Goal: Information Seeking & Learning: Learn about a topic

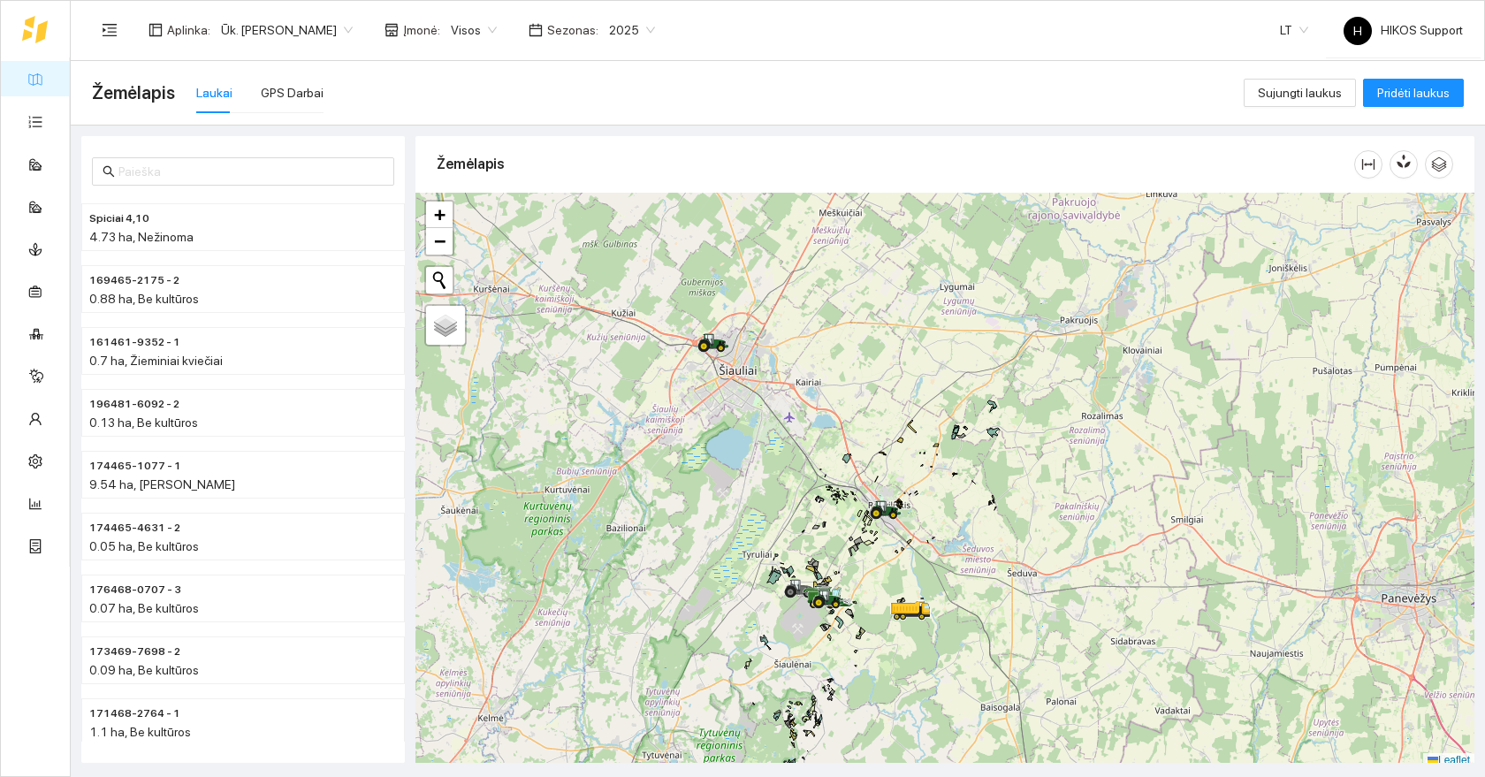
scroll to position [5, 0]
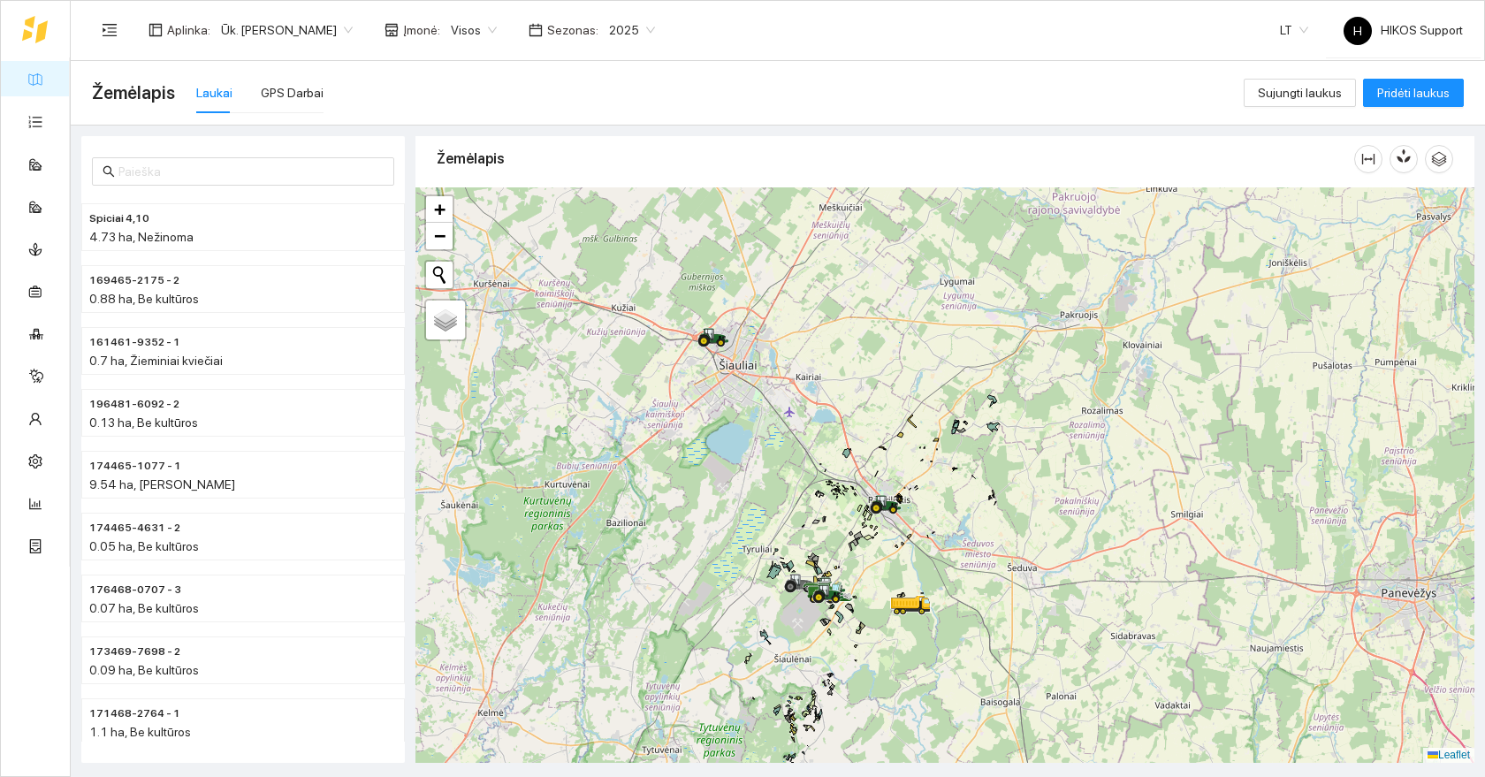
click at [929, 576] on div at bounding box center [944, 474] width 1059 height 575
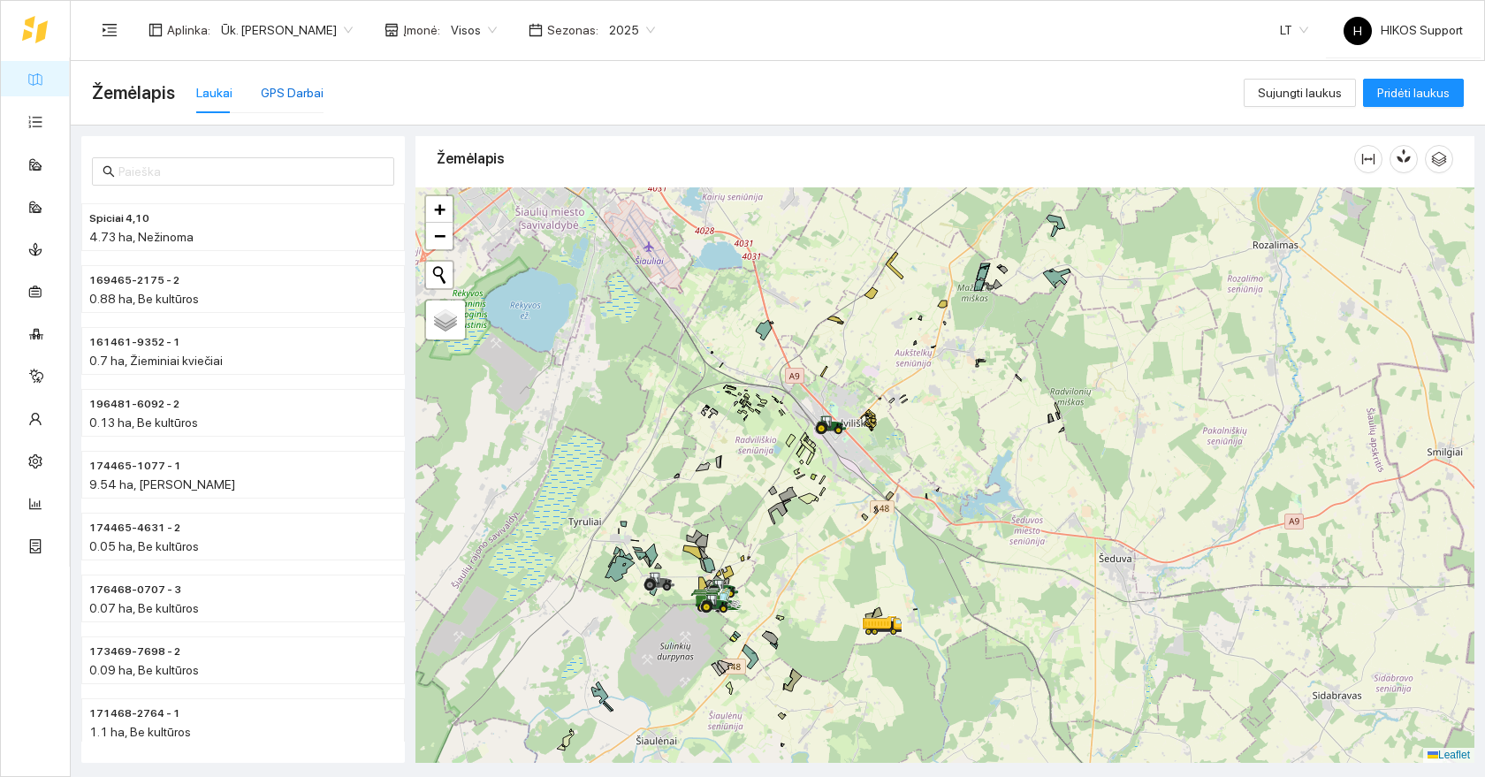
click at [273, 87] on div "GPS Darbai" at bounding box center [292, 92] width 63 height 19
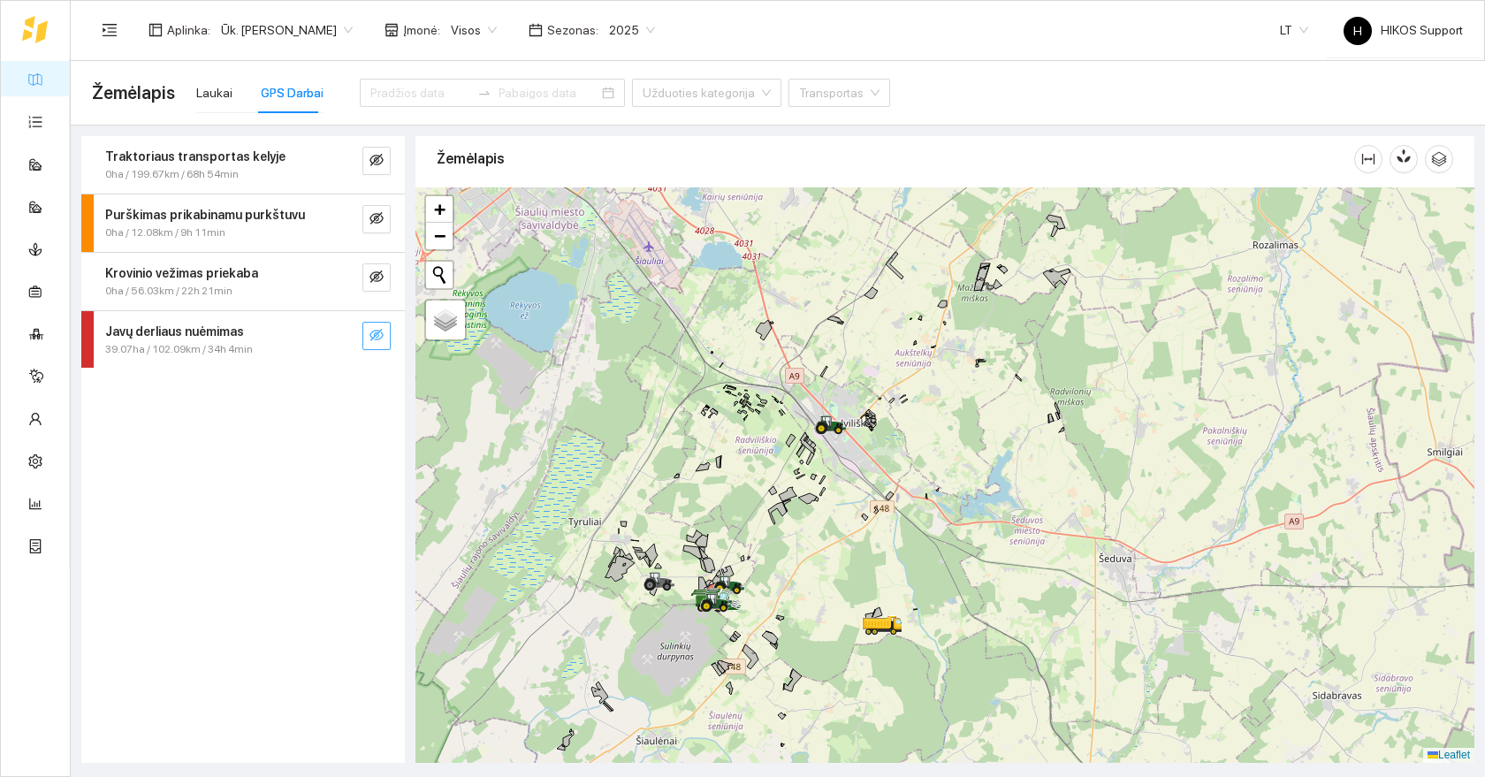
click at [385, 330] on button "button" at bounding box center [376, 336] width 28 height 28
click at [340, 331] on icon "search" at bounding box center [341, 335] width 14 height 14
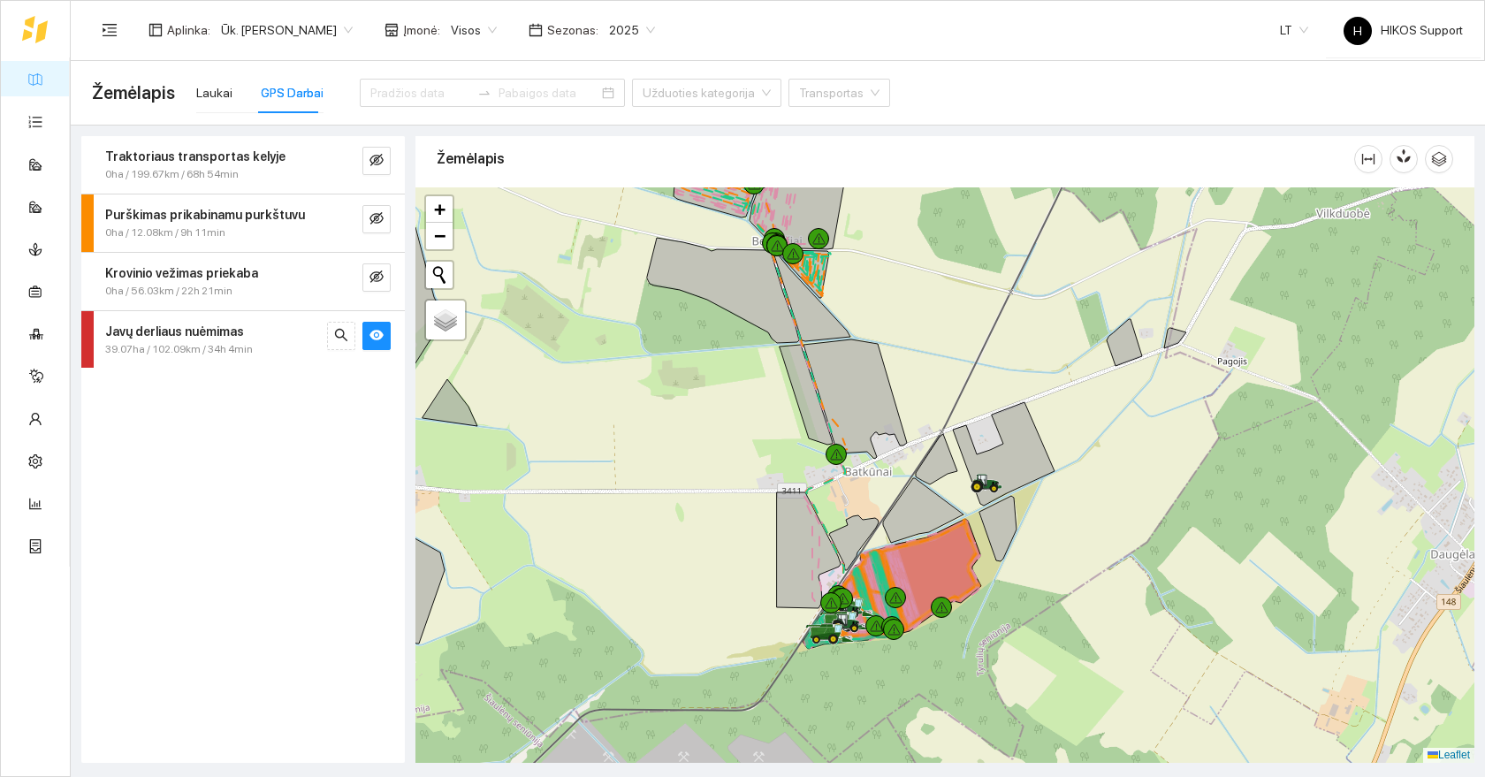
drag, startPoint x: 1203, startPoint y: 653, endPoint x: 1057, endPoint y: 523, distance: 195.3
click at [1057, 523] on div at bounding box center [944, 474] width 1059 height 575
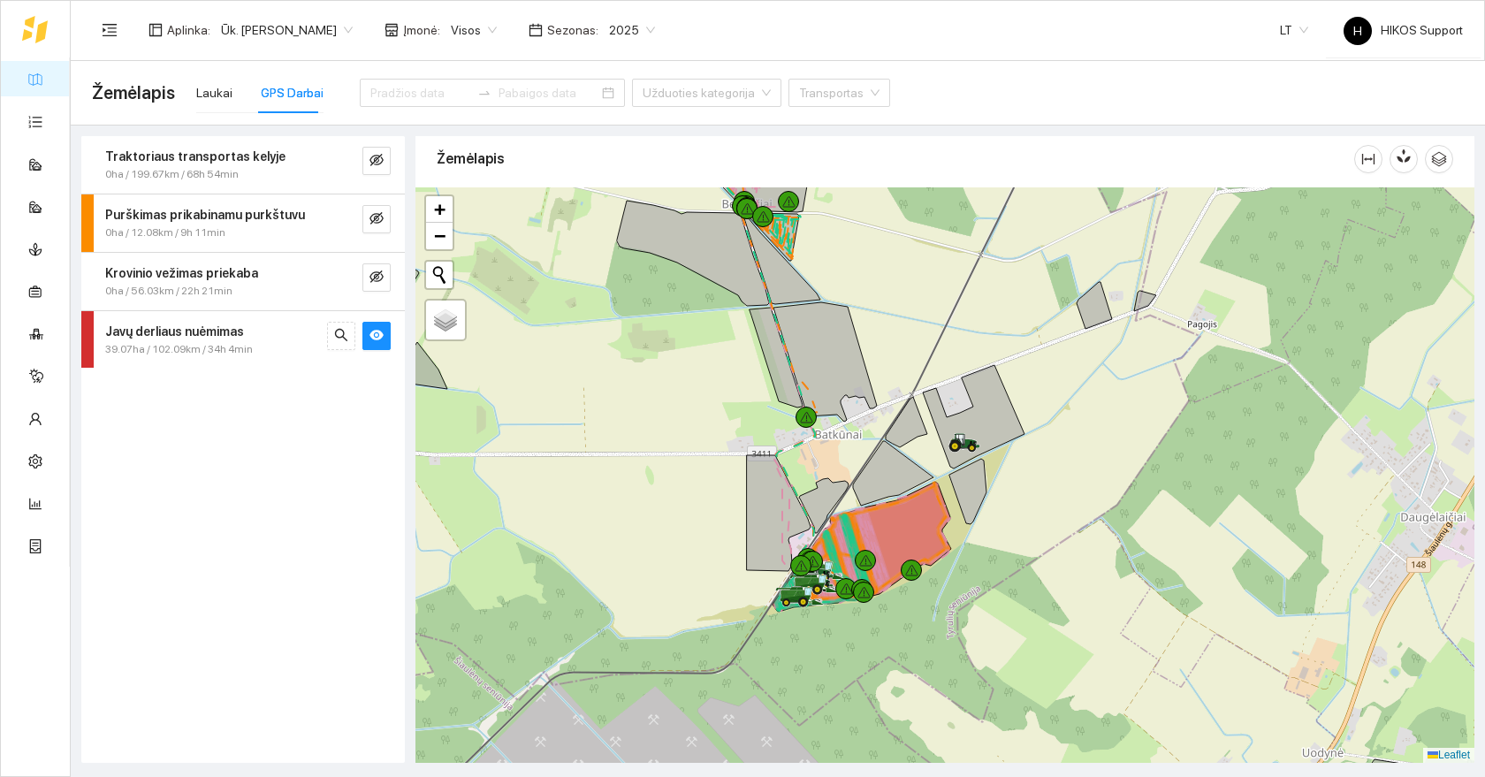
click at [977, 545] on div at bounding box center [944, 474] width 1059 height 575
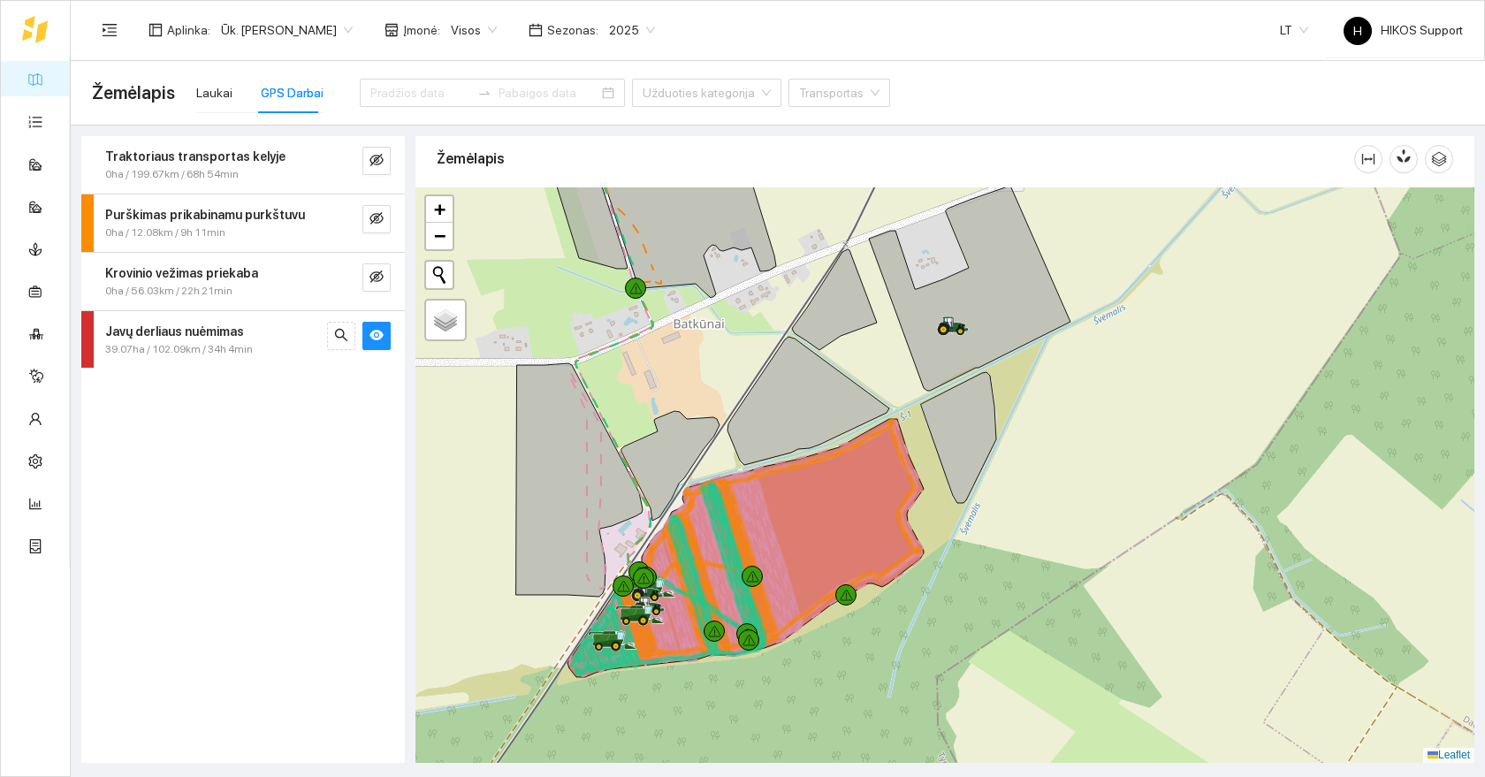
click at [938, 582] on div at bounding box center [944, 474] width 1059 height 575
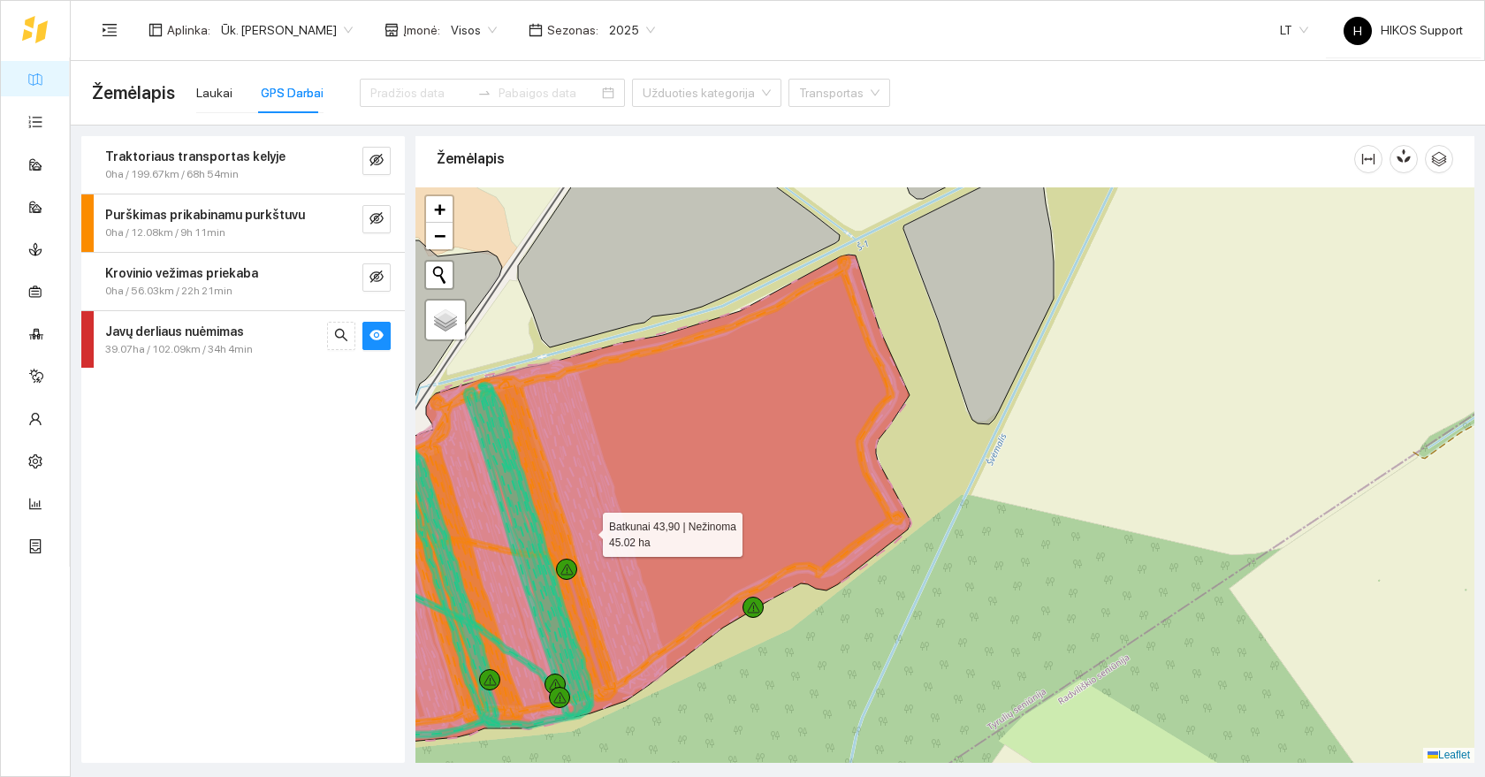
drag, startPoint x: 670, startPoint y: 591, endPoint x: 940, endPoint y: 514, distance: 281.2
click at [910, 514] on icon at bounding box center [609, 504] width 602 height 499
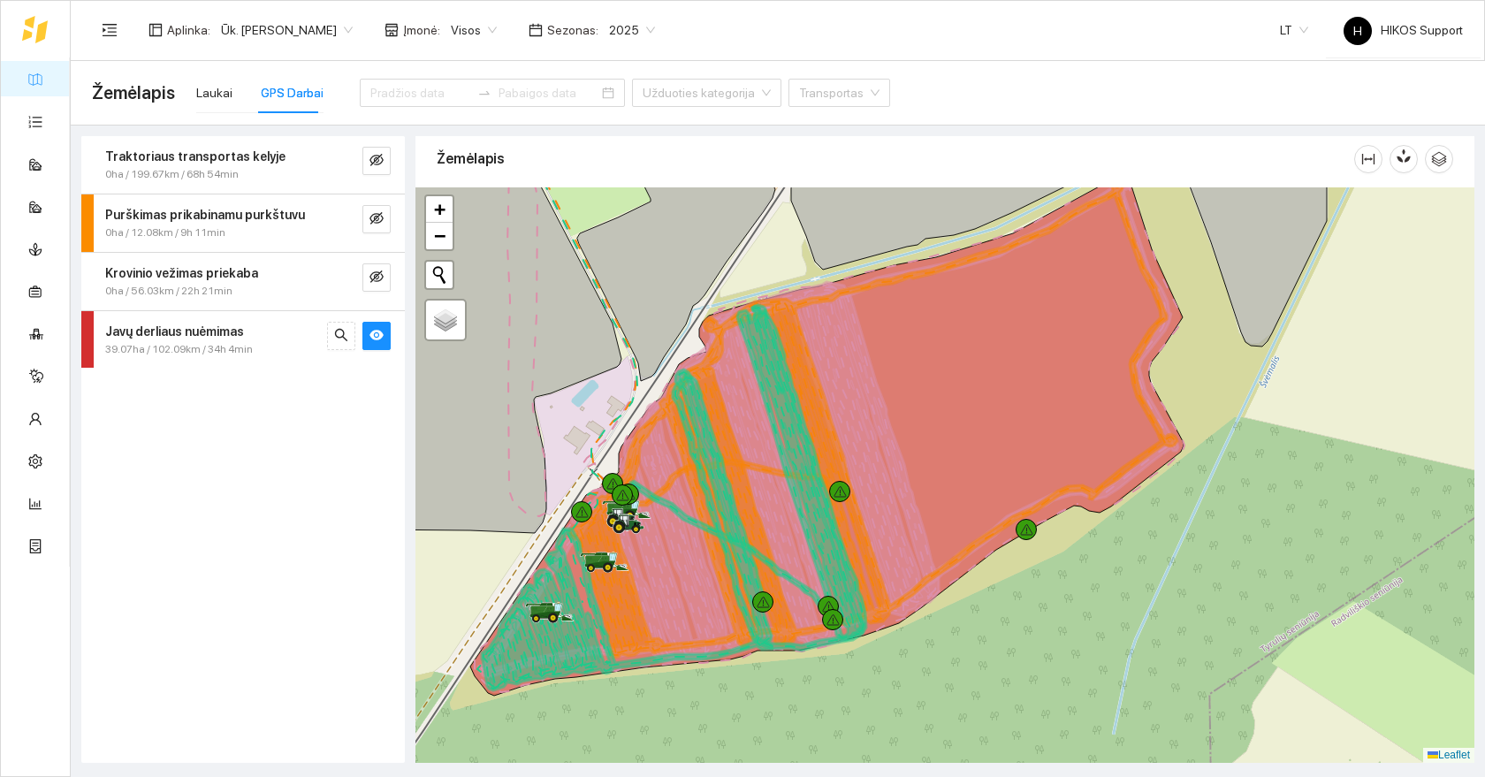
click at [589, 455] on div at bounding box center [944, 474] width 1059 height 575
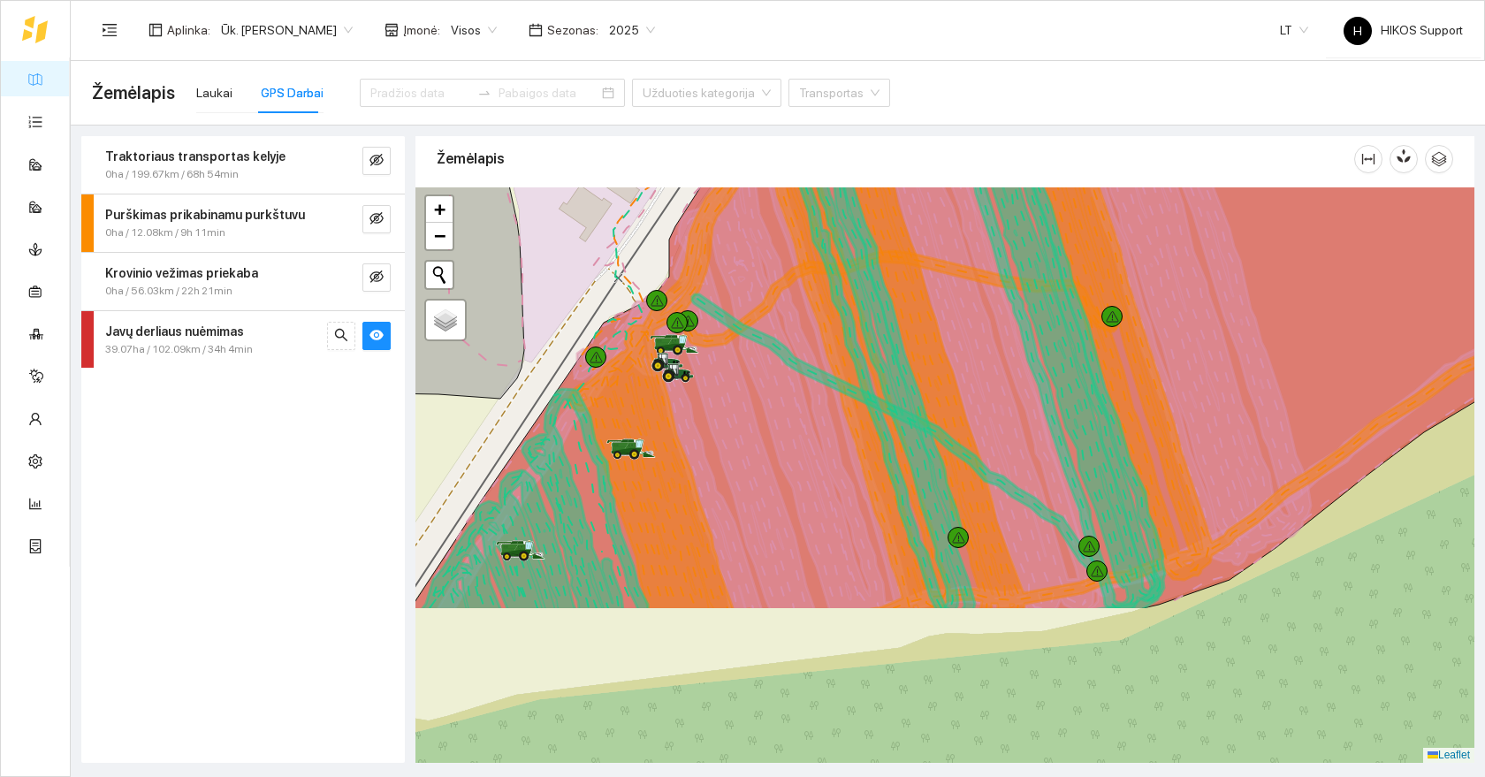
drag, startPoint x: 590, startPoint y: 610, endPoint x: 616, endPoint y: 378, distance: 233.0
click at [616, 378] on icon at bounding box center [1086, 263] width 1034 height 696
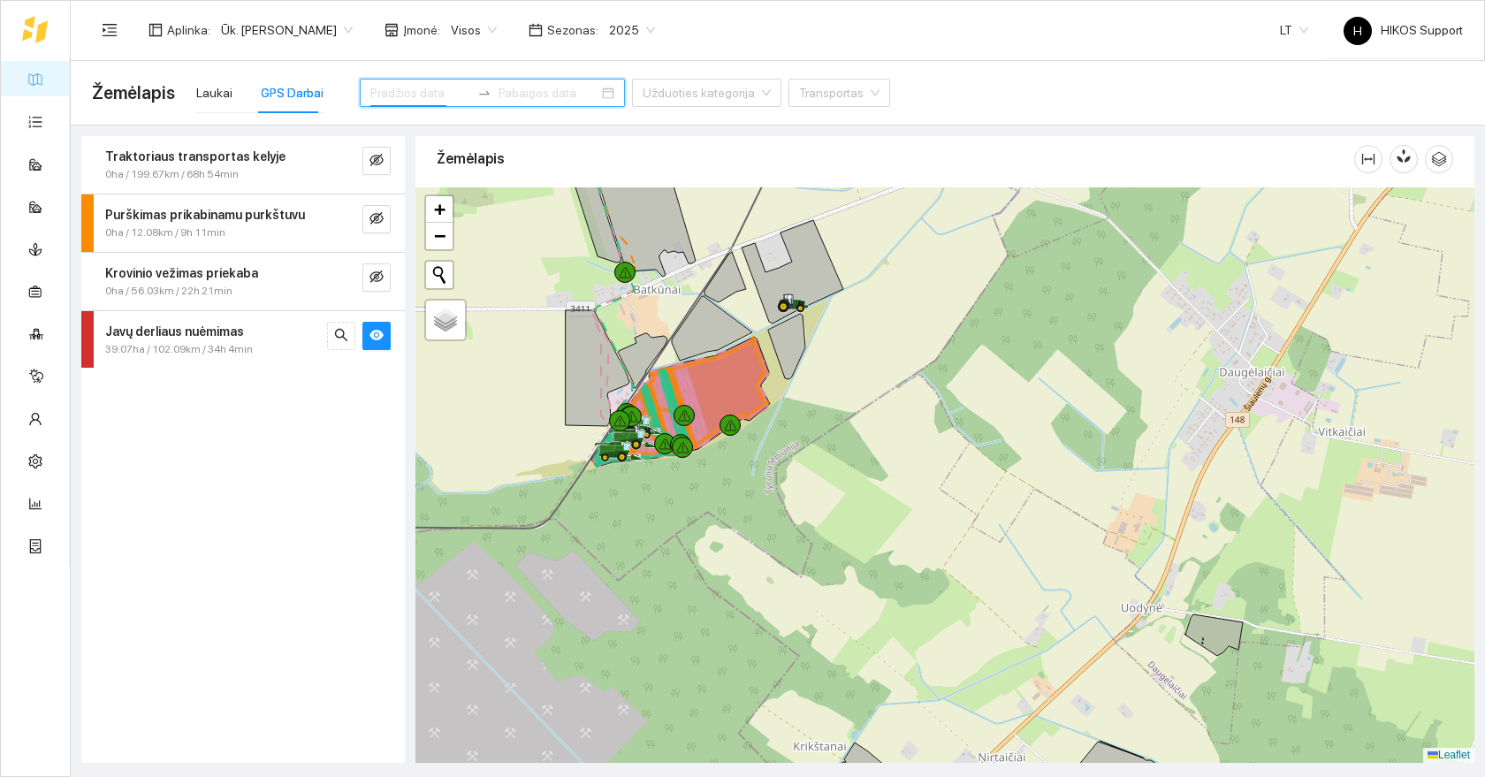
click at [374, 93] on input at bounding box center [420, 92] width 100 height 19
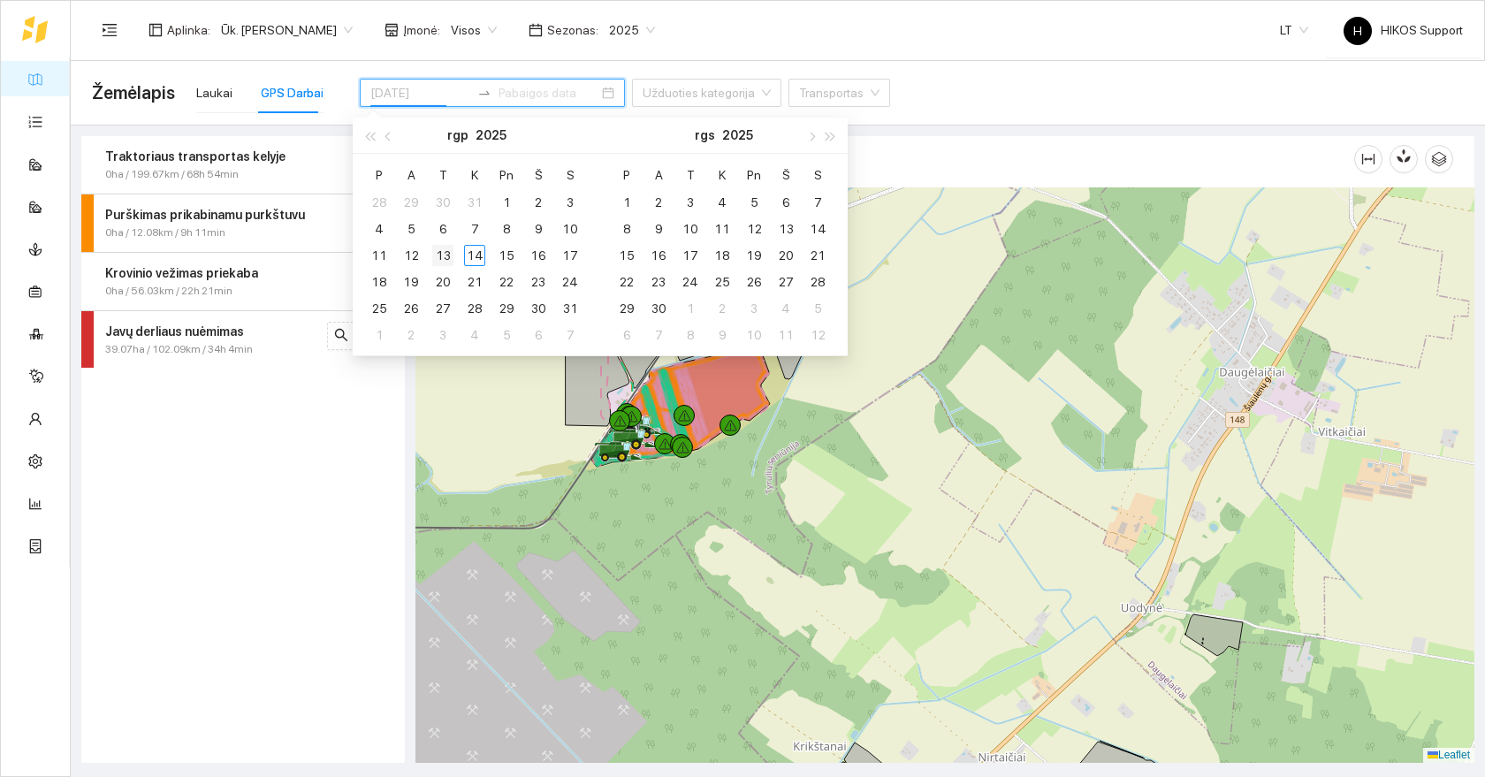
type input "[DATE]"
click at [447, 255] on div "13" at bounding box center [442, 255] width 21 height 21
type input "[DATE]"
click at [478, 255] on div "14" at bounding box center [474, 255] width 21 height 21
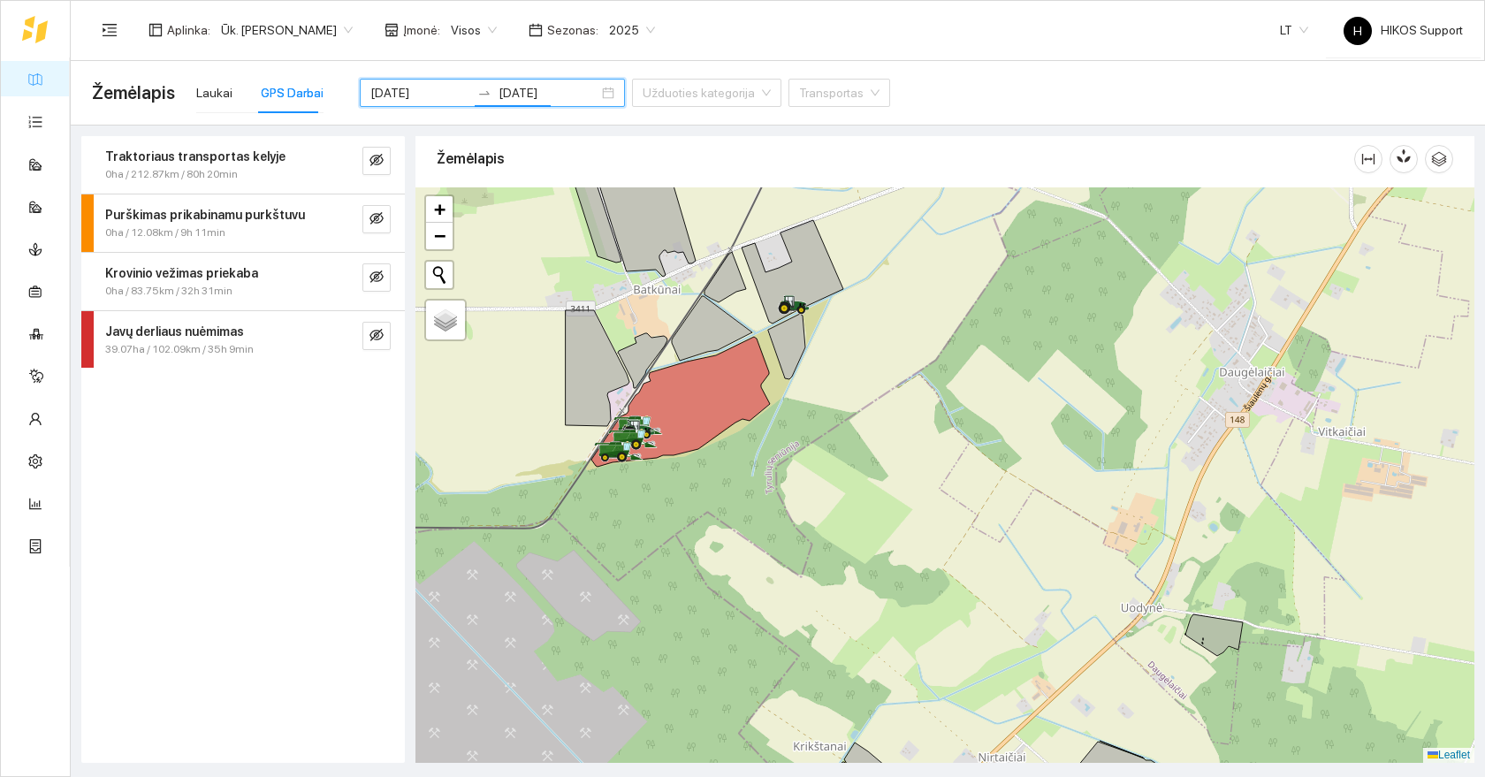
click at [361, 319] on div "Javų derliaus nuėmimas 39.07ha / 102.09km / 35h 9min" at bounding box center [242, 339] width 323 height 57
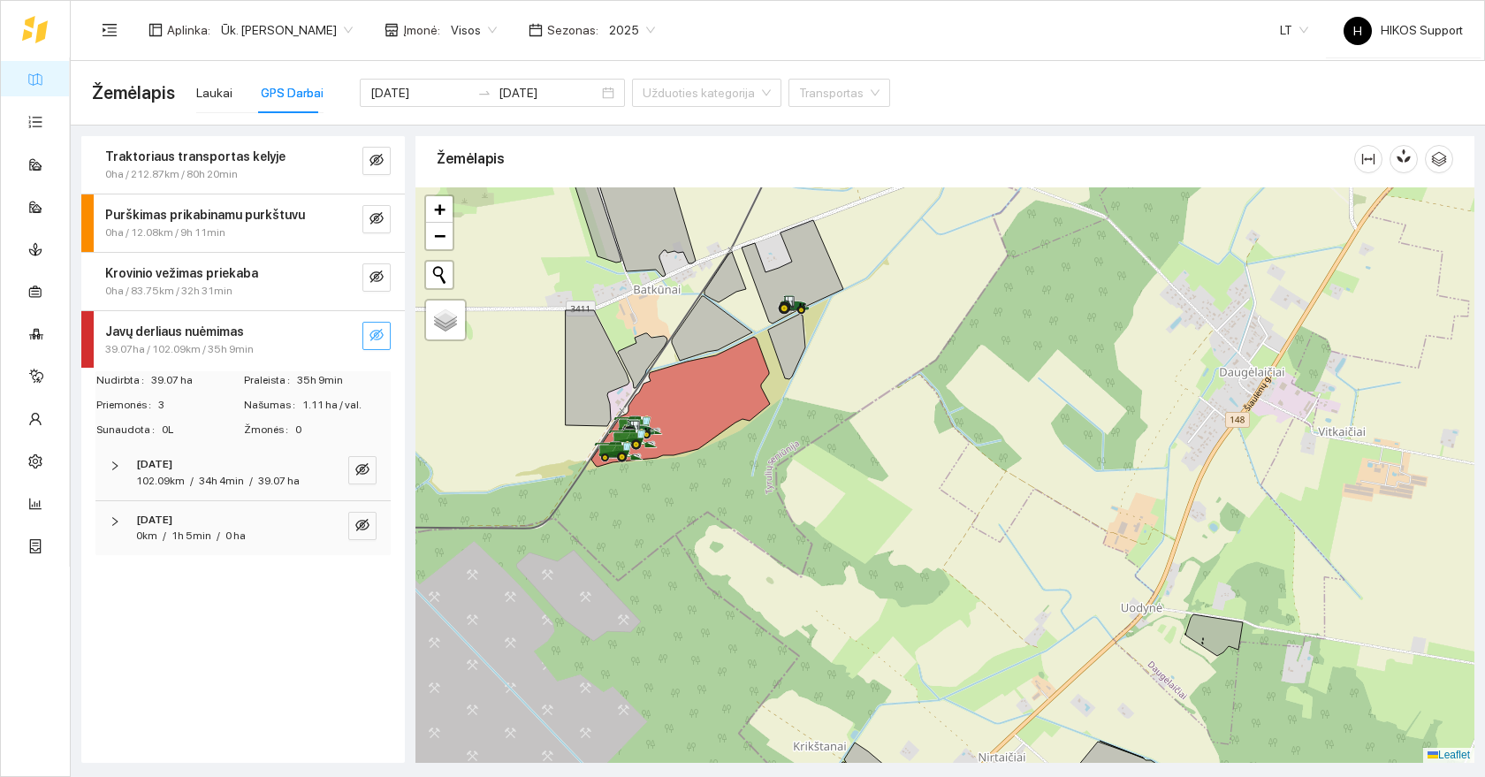
click at [369, 327] on button "button" at bounding box center [376, 336] width 28 height 28
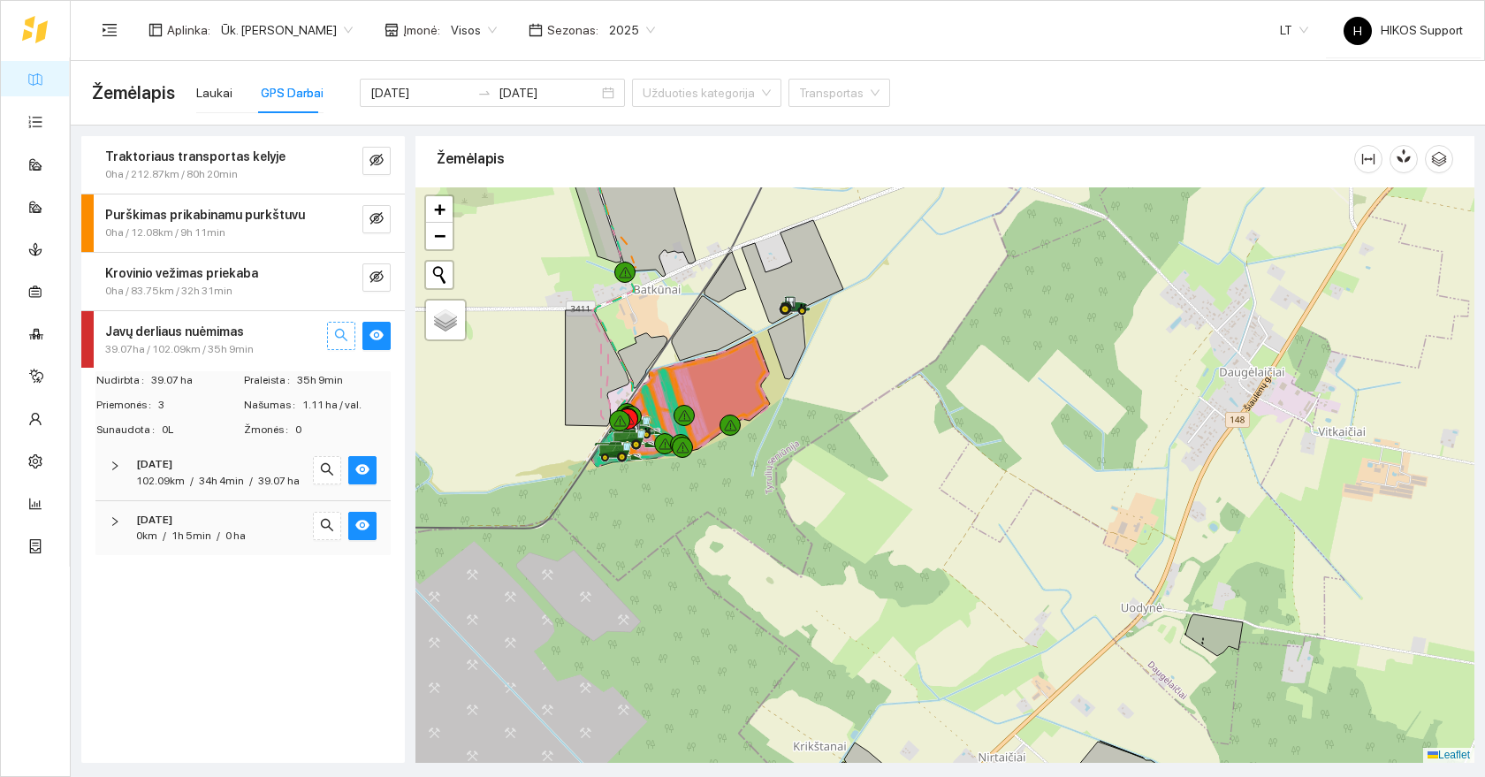
click at [346, 343] on span "search" at bounding box center [341, 336] width 14 height 17
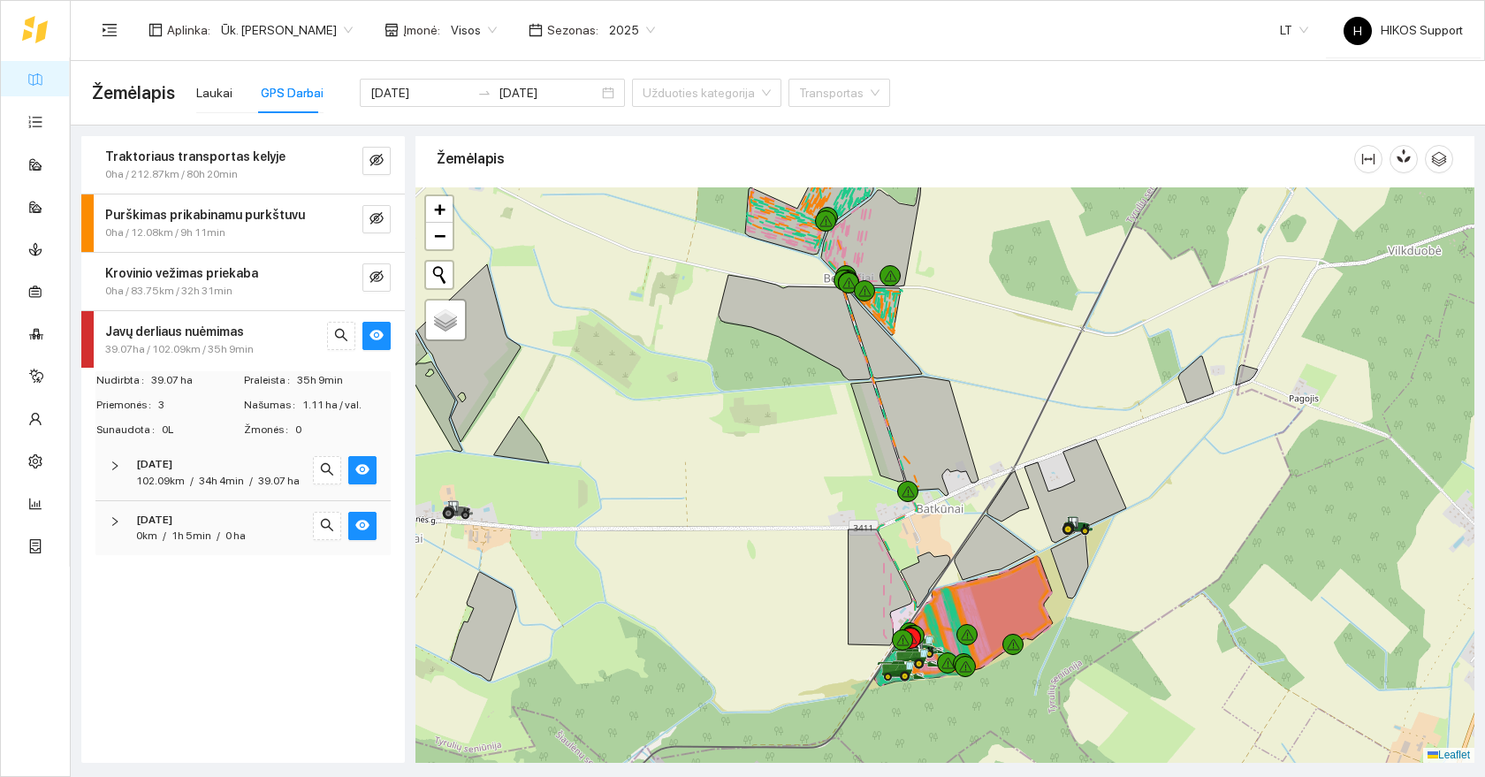
drag, startPoint x: 1177, startPoint y: 708, endPoint x: 1107, endPoint y: 639, distance: 98.7
click at [1107, 639] on div at bounding box center [944, 474] width 1059 height 575
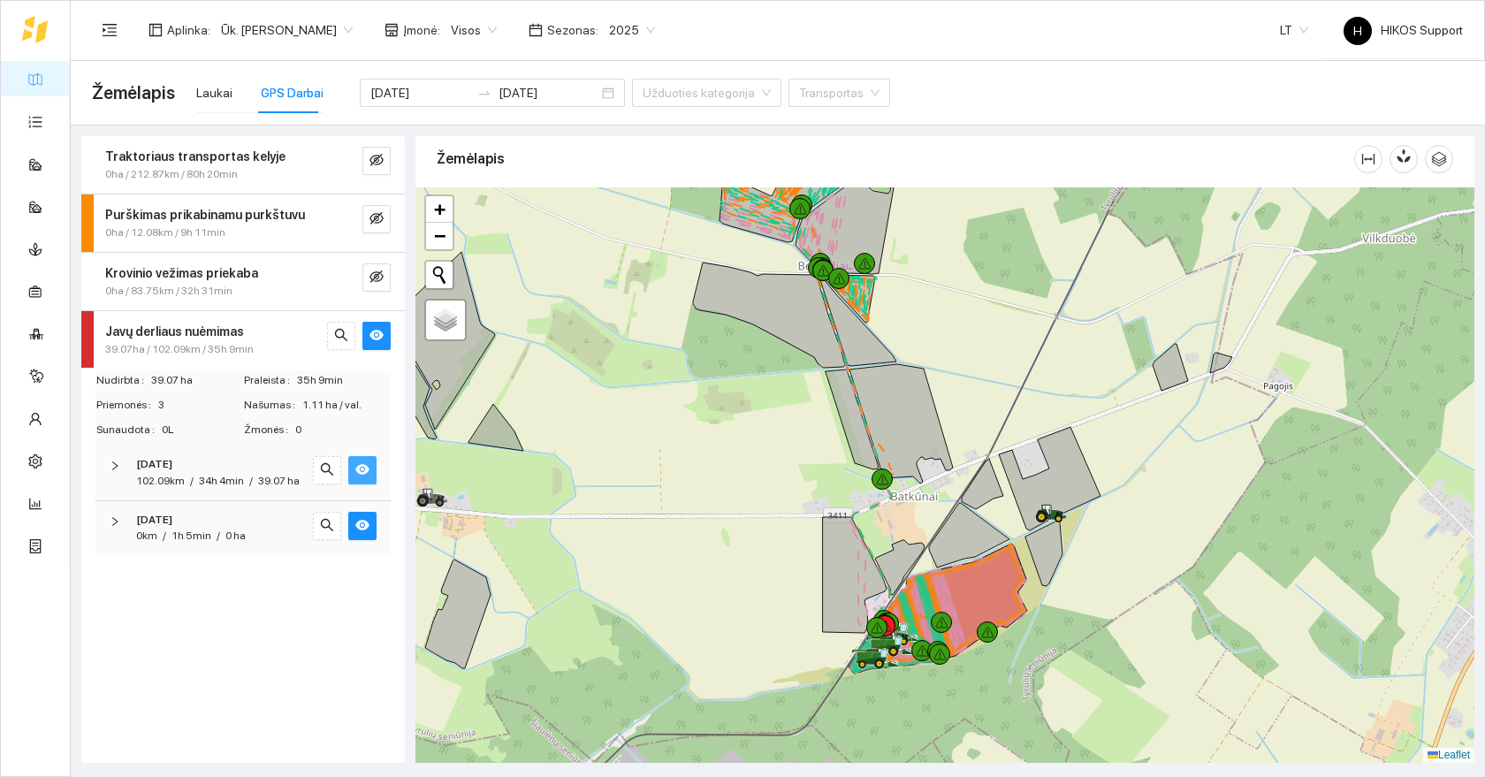
click at [363, 465] on icon "eye" at bounding box center [362, 470] width 14 height 11
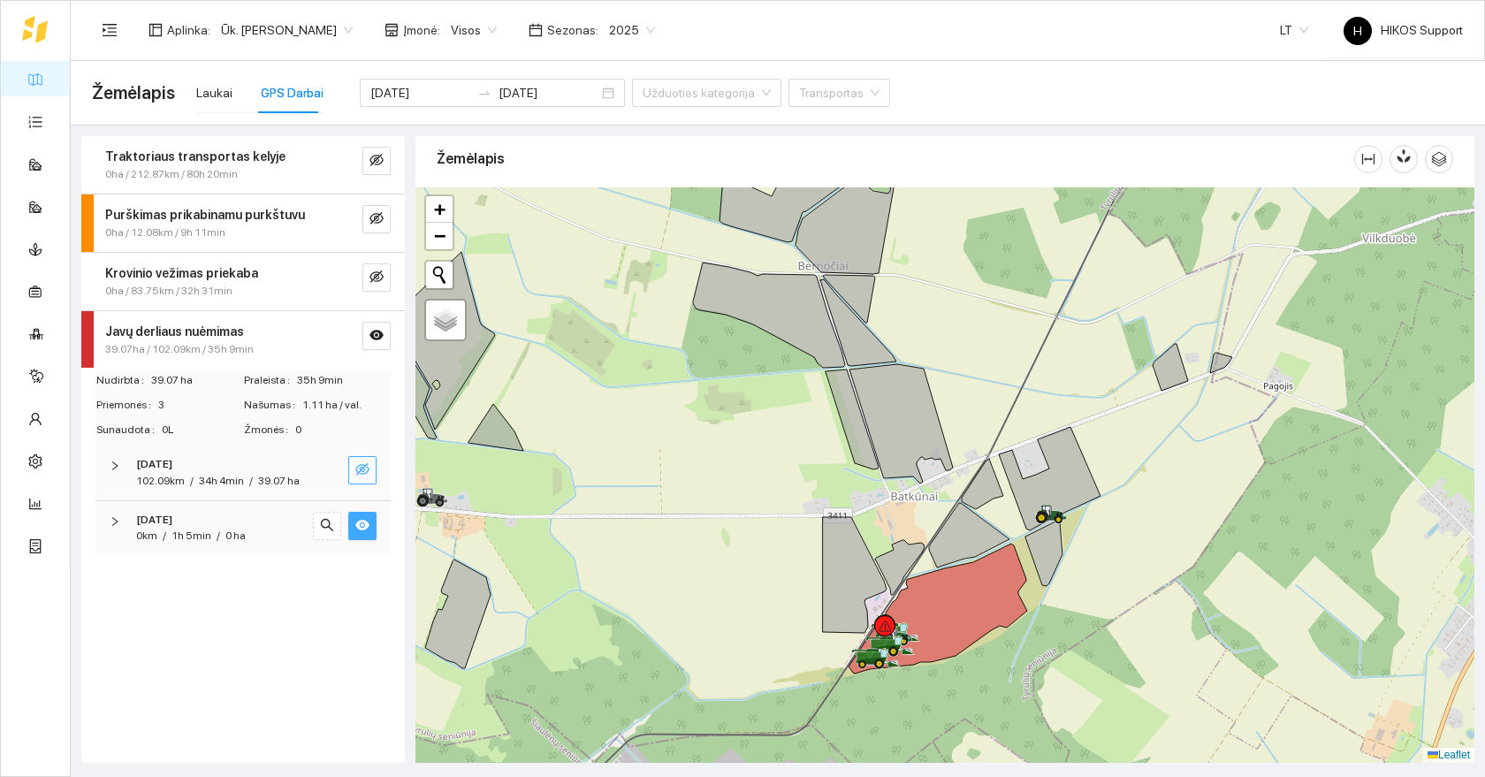
click at [363, 523] on icon "eye" at bounding box center [362, 525] width 14 height 14
click at [363, 523] on icon "eye-invisible" at bounding box center [362, 525] width 14 height 14
click at [363, 523] on icon "eye" at bounding box center [362, 525] width 14 height 14
click at [363, 523] on icon "eye-invisible" at bounding box center [362, 525] width 14 height 14
click at [885, 621] on icon at bounding box center [885, 625] width 13 height 11
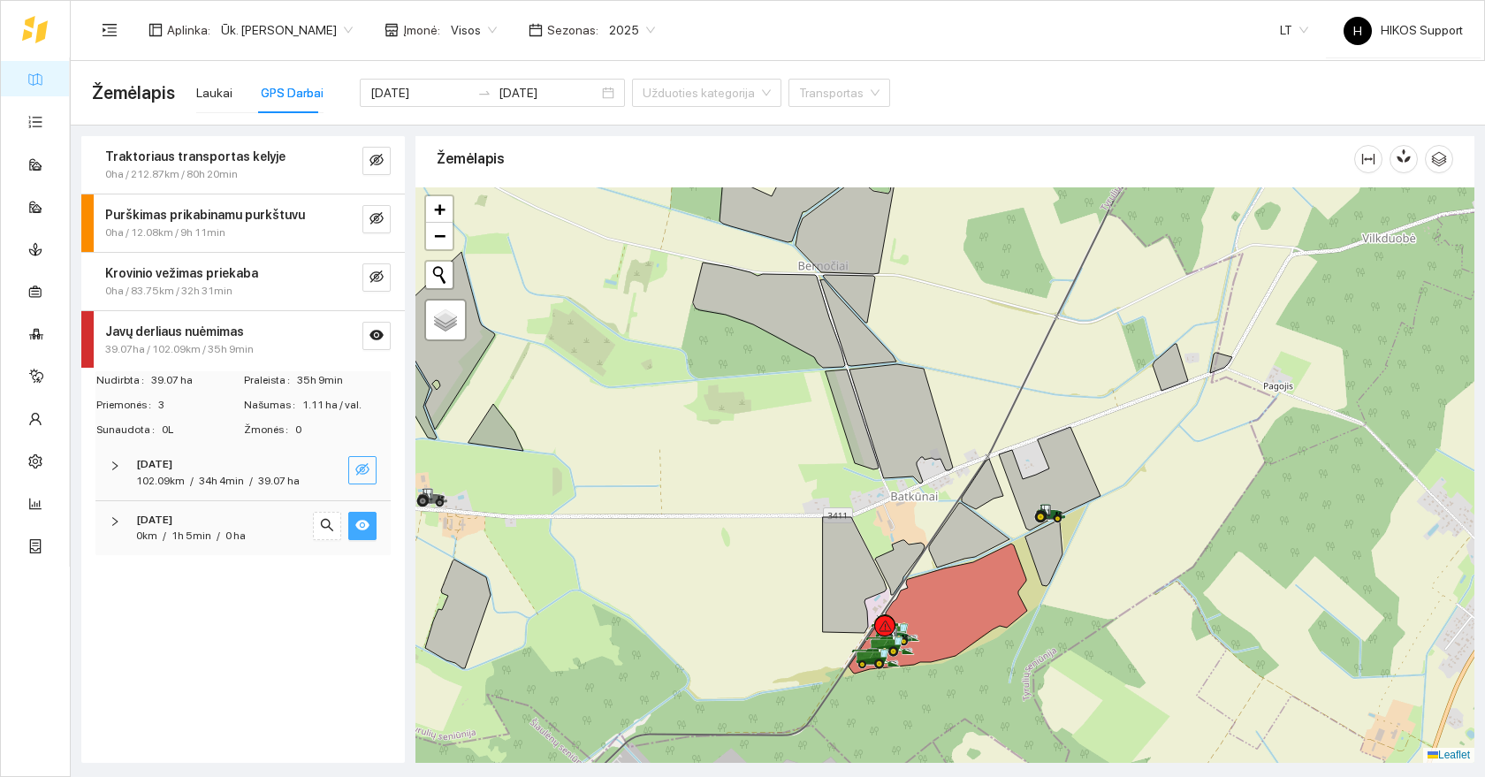
click at [828, 617] on icon at bounding box center [855, 575] width 64 height 116
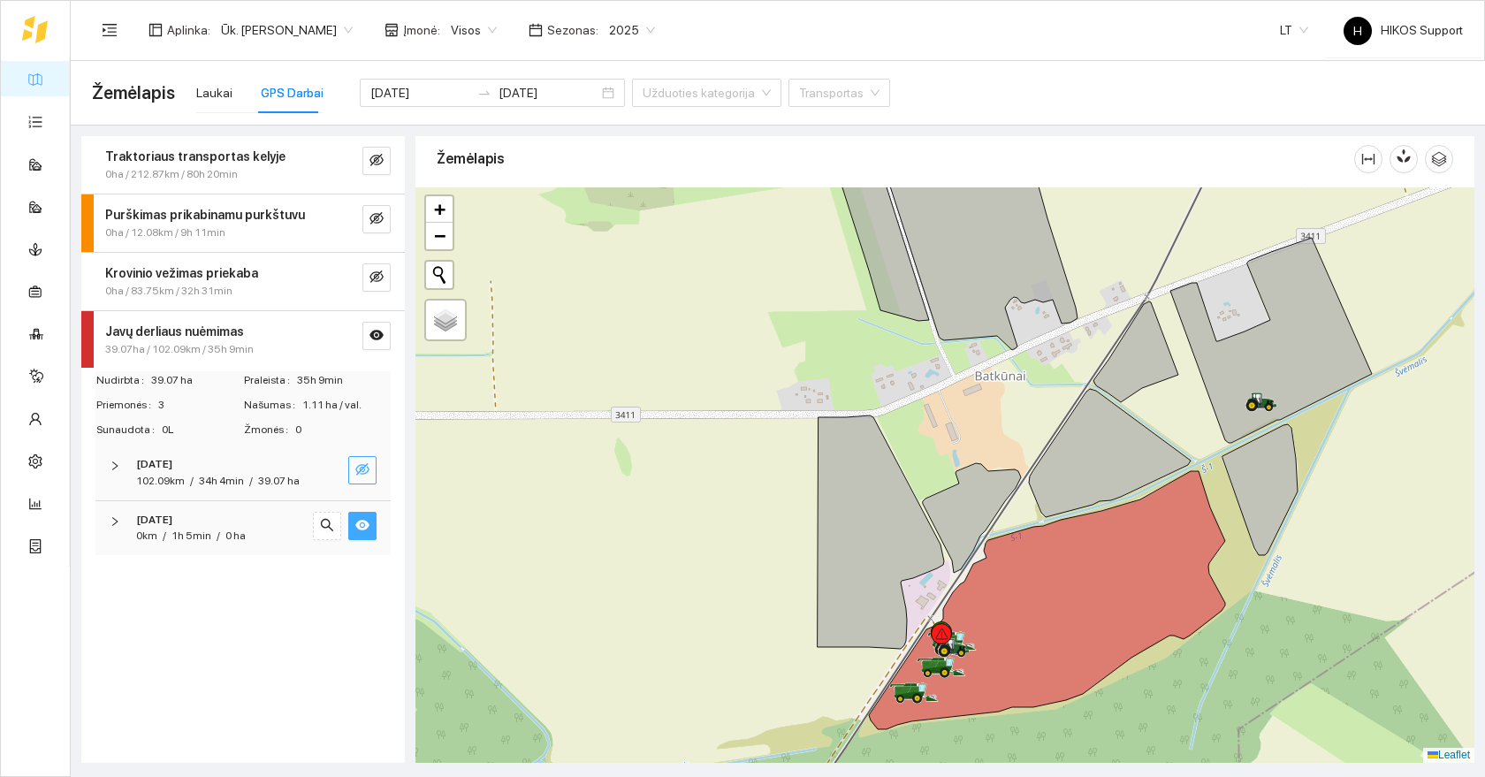
click at [937, 582] on div at bounding box center [944, 474] width 1059 height 575
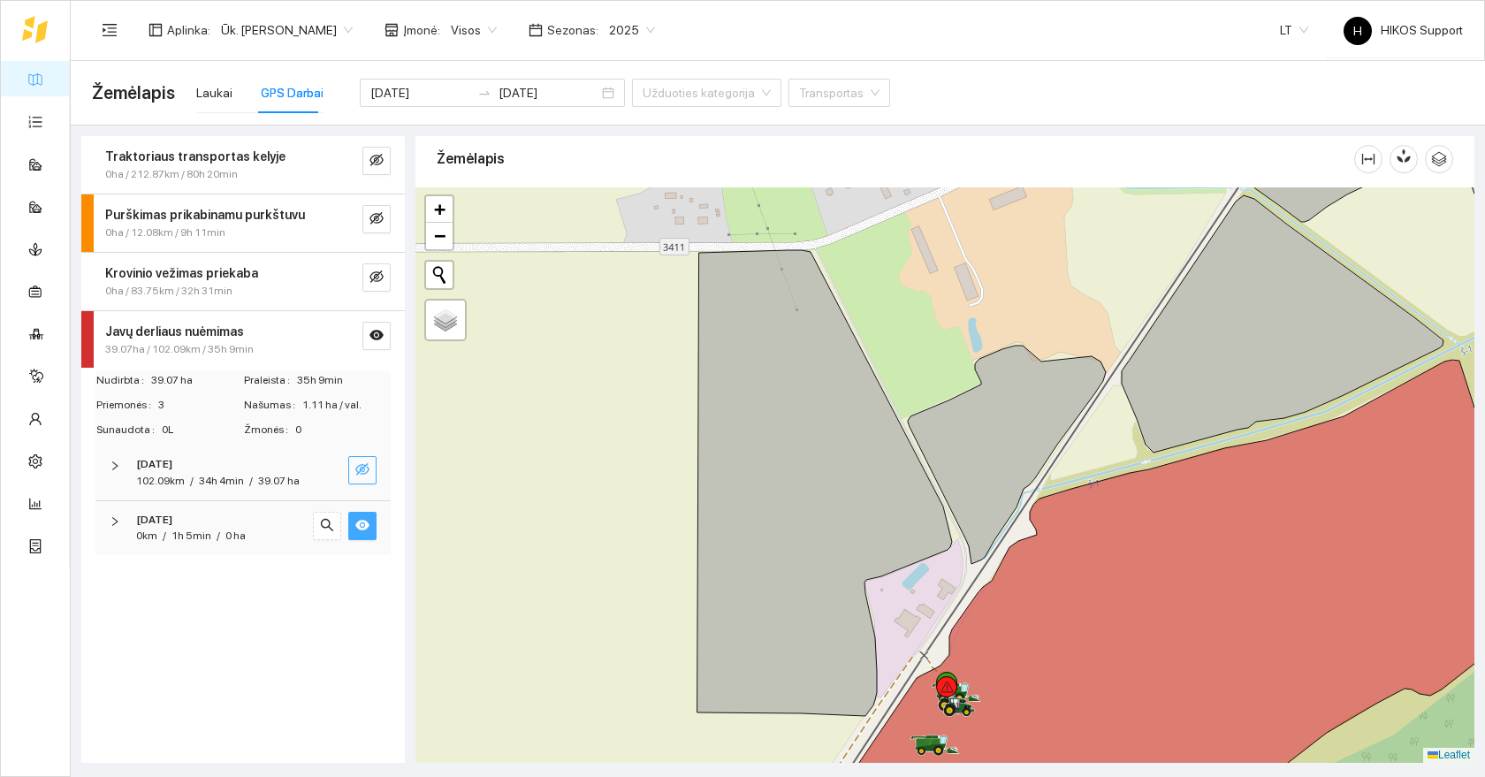
click at [941, 621] on div at bounding box center [944, 474] width 1059 height 575
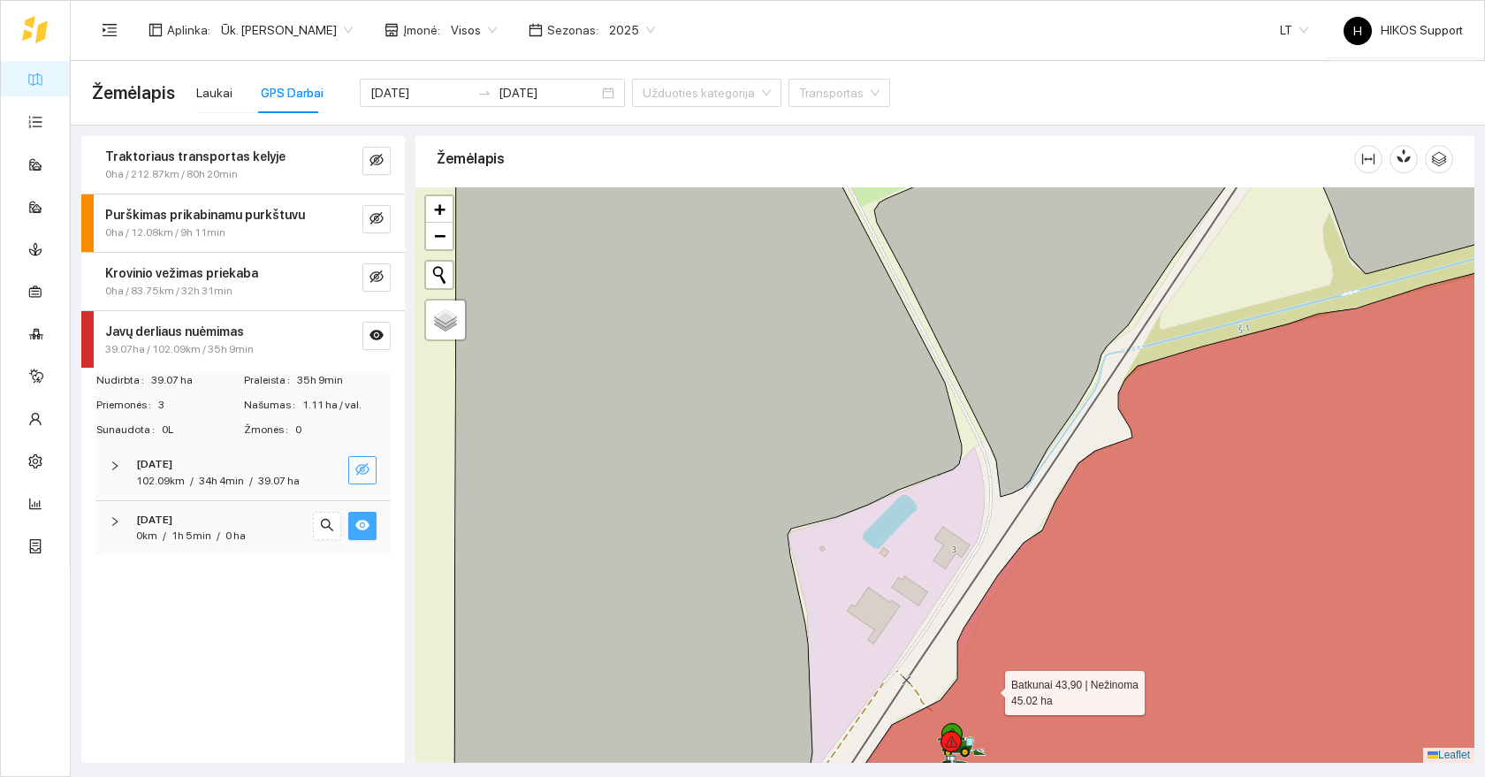
drag, startPoint x: 989, startPoint y: 706, endPoint x: 909, endPoint y: 451, distance: 267.5
click at [909, 451] on icon at bounding box center [1207, 531] width 749 height 560
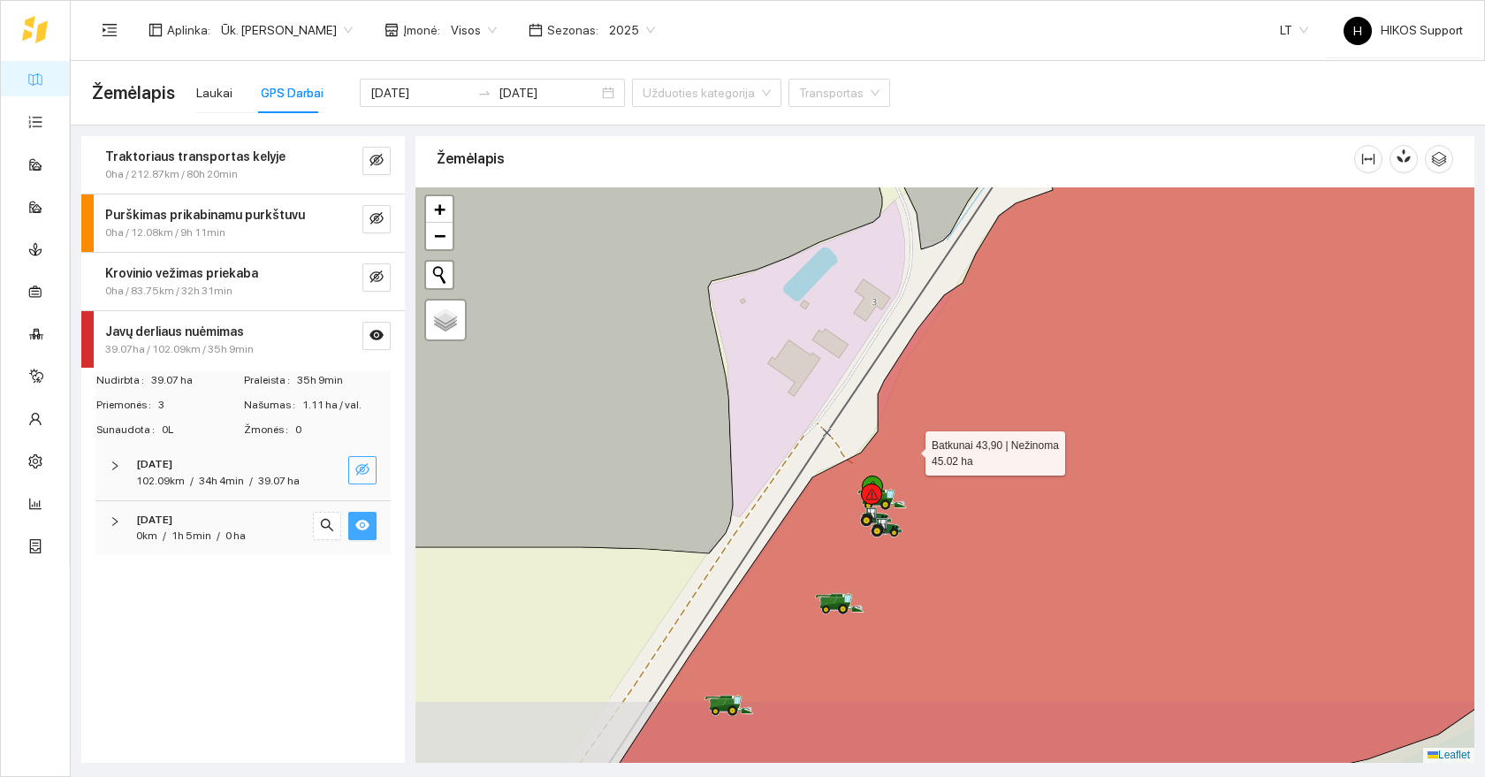
click at [909, 451] on icon at bounding box center [1082, 475] width 1000 height 692
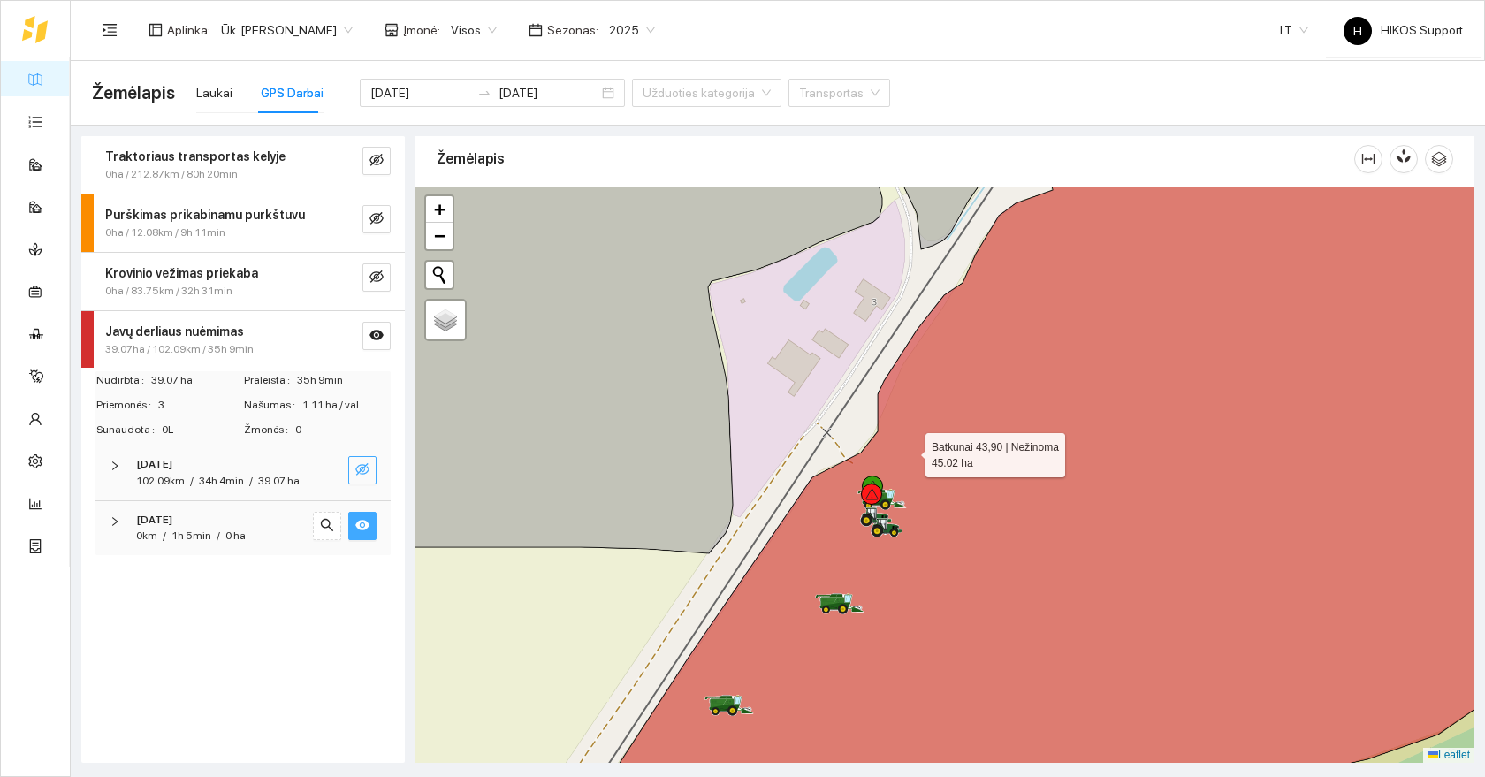
click at [909, 451] on icon at bounding box center [1082, 475] width 1000 height 692
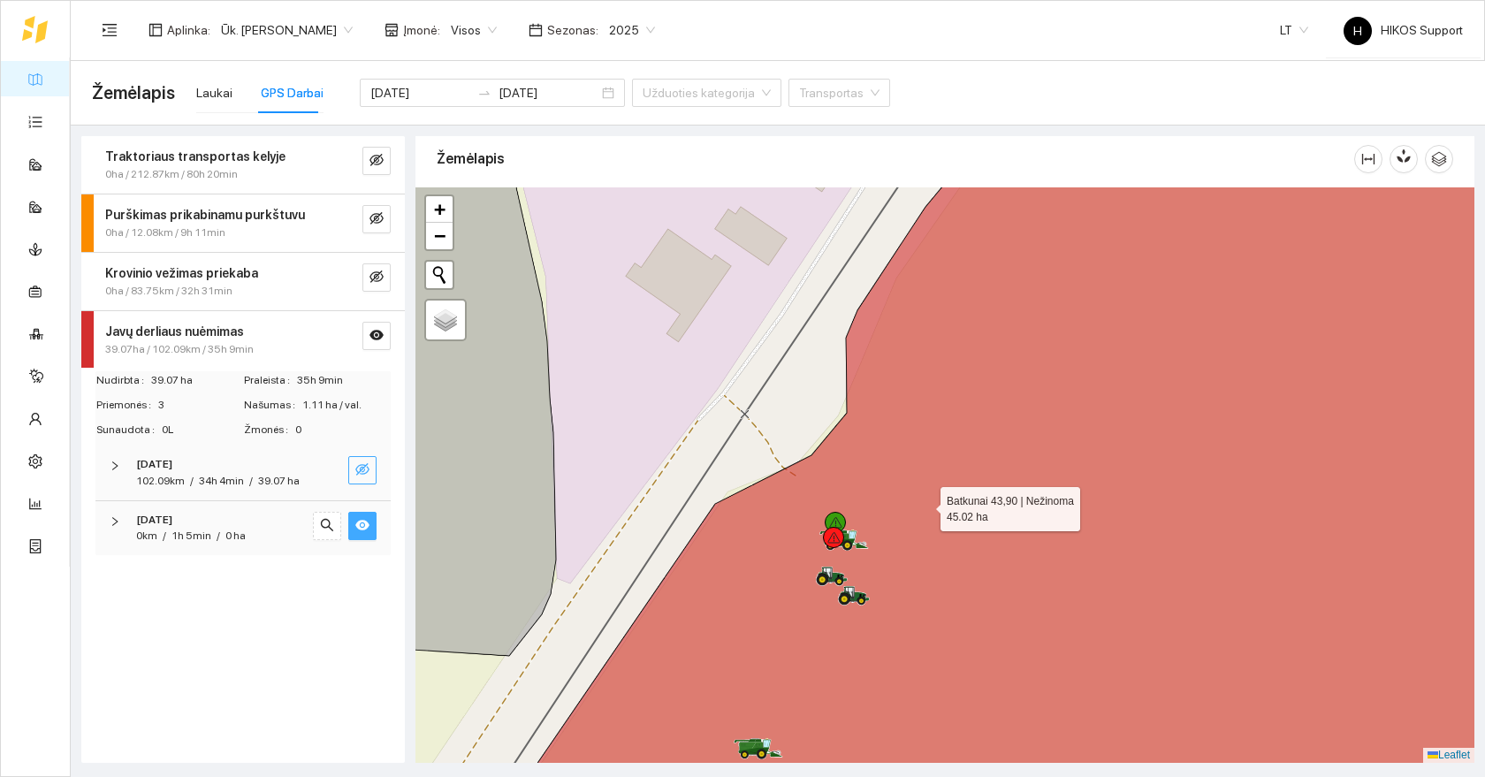
click at [924, 505] on icon at bounding box center [1040, 475] width 1084 height 692
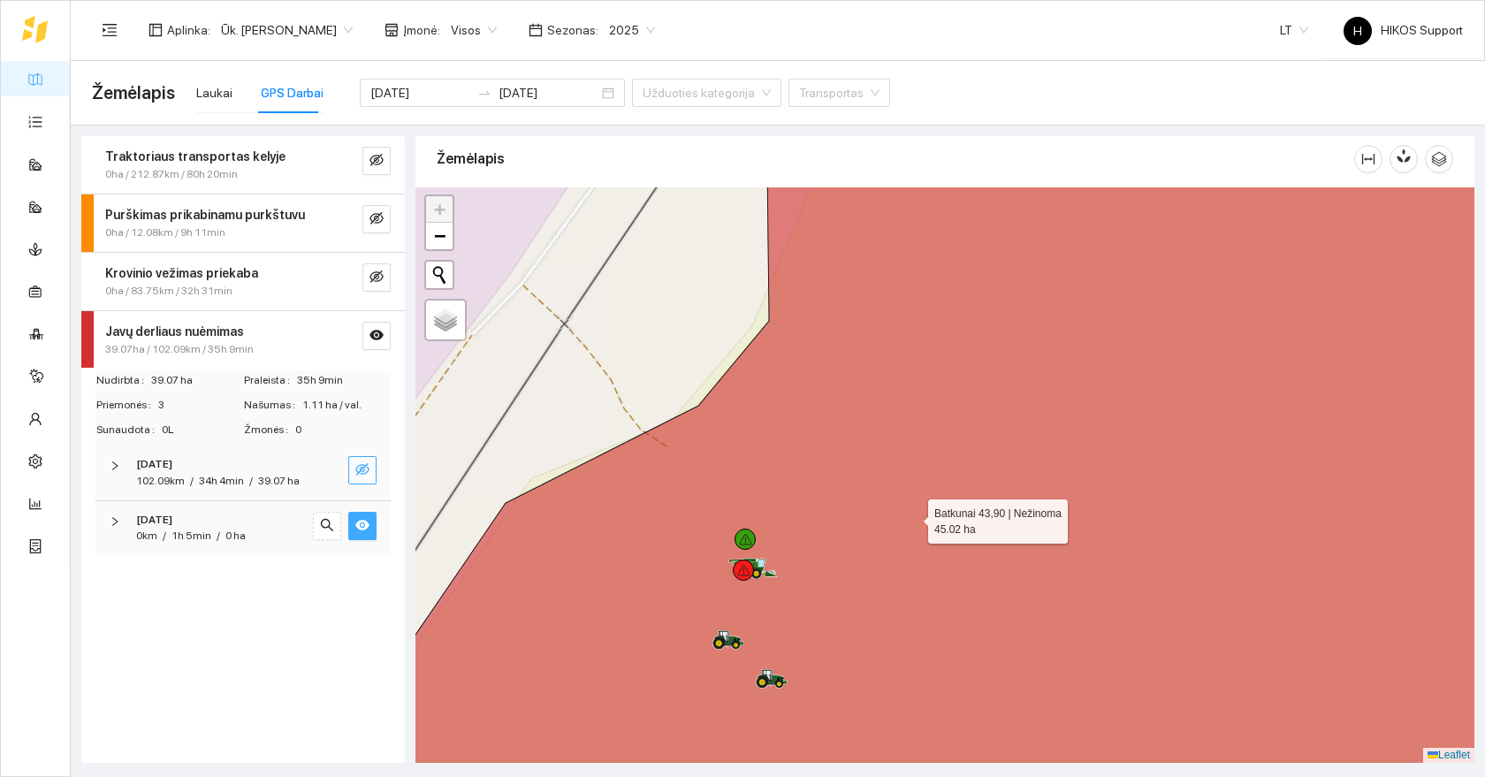
click at [822, 570] on icon at bounding box center [944, 475] width 1273 height 692
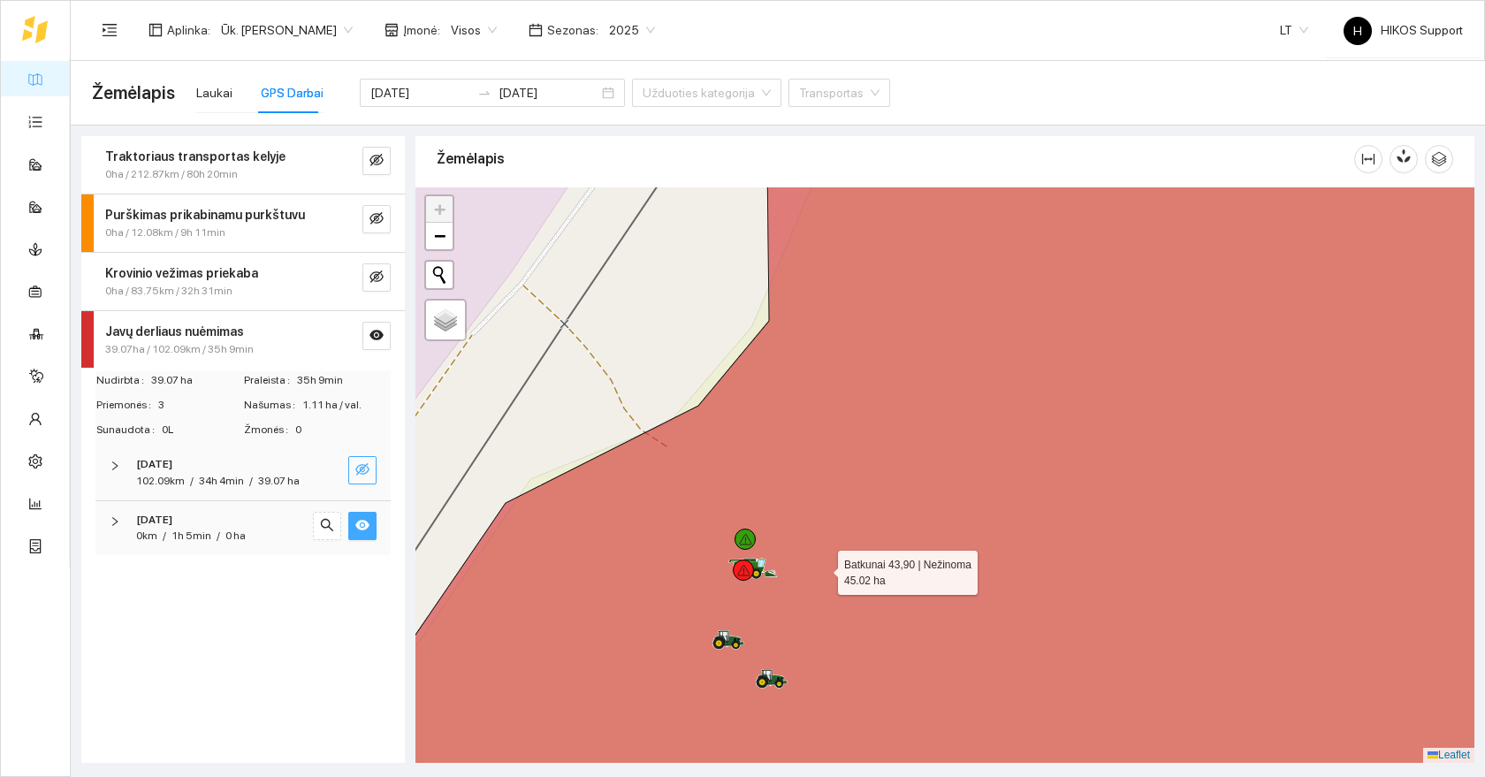
click at [822, 567] on icon at bounding box center [944, 475] width 1273 height 692
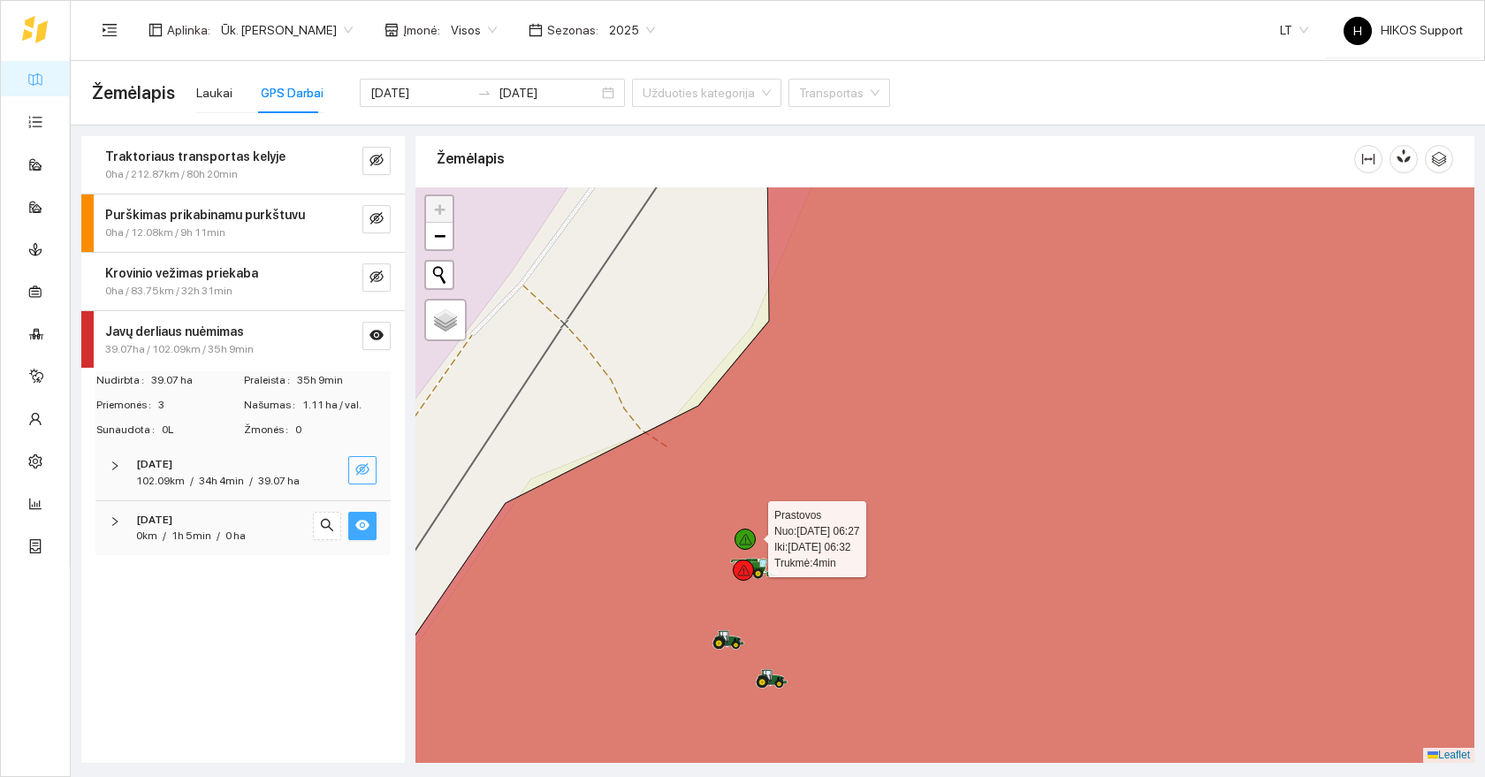
click at [746, 536] on icon at bounding box center [745, 539] width 13 height 11
click at [208, 91] on div "Laukai" at bounding box center [214, 92] width 36 height 19
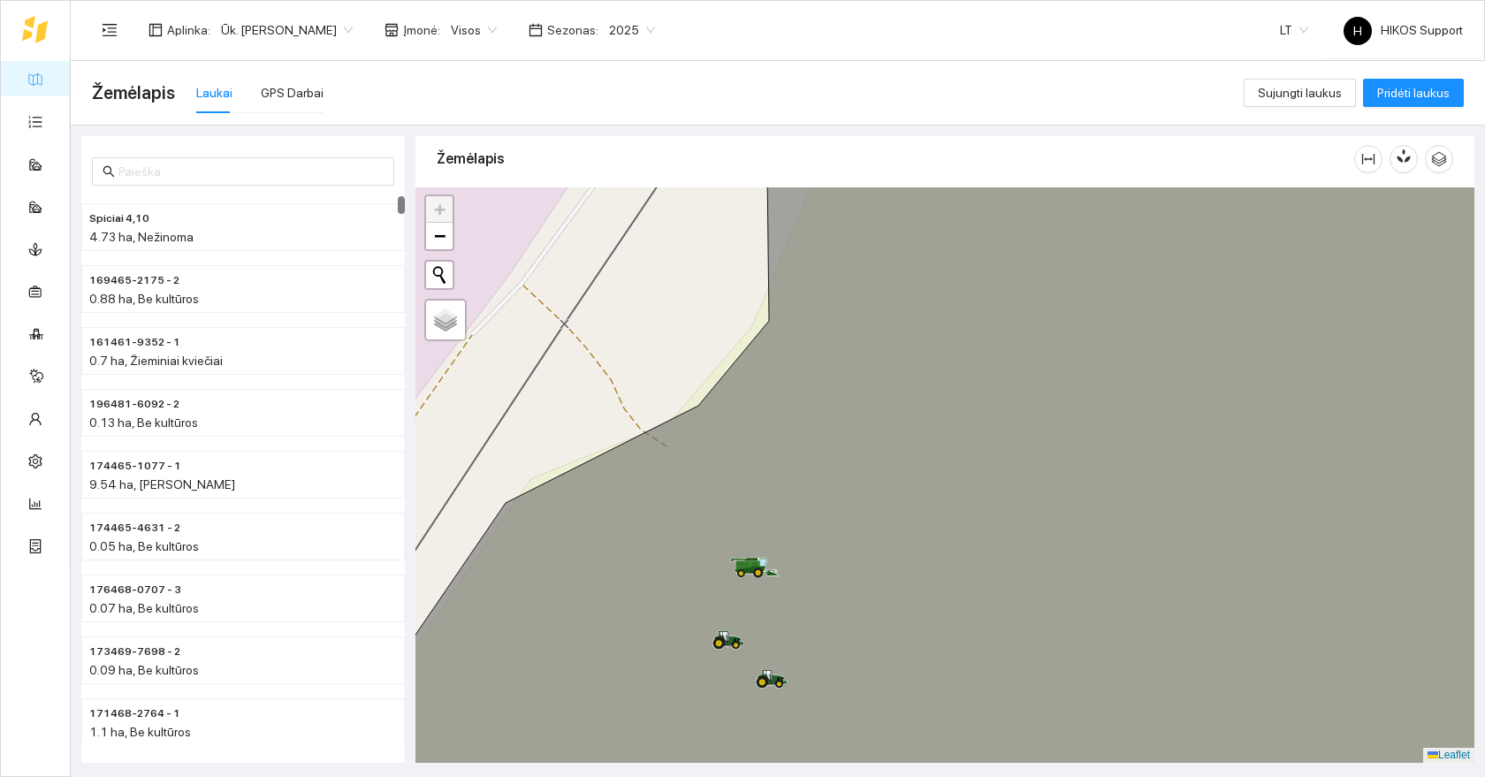
drag, startPoint x: 847, startPoint y: 567, endPoint x: 795, endPoint y: 384, distance: 189.4
click at [795, 384] on icon at bounding box center [945, 475] width 1276 height 696
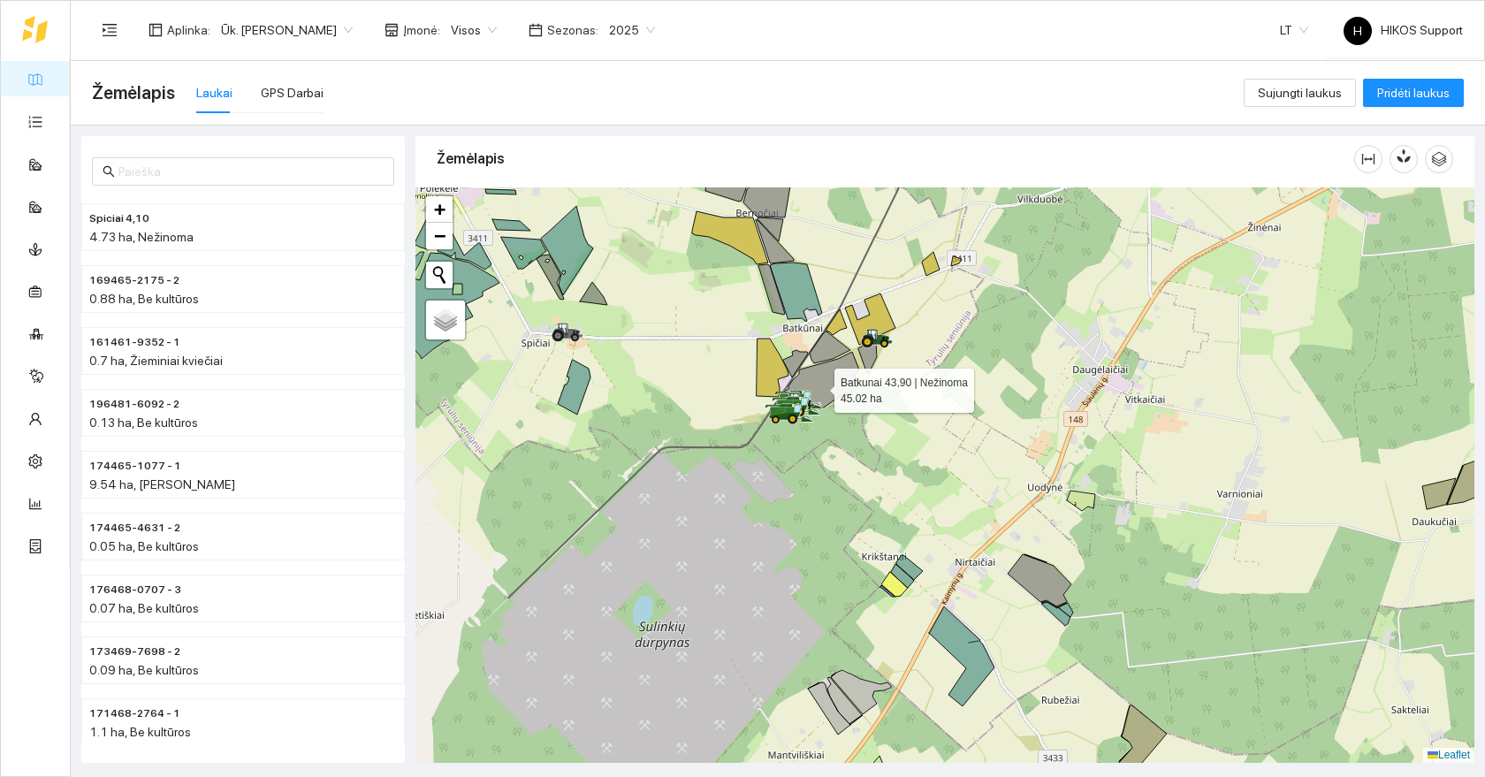
click at [275, 39] on span "Ūk. [PERSON_NAME]" at bounding box center [287, 30] width 132 height 27
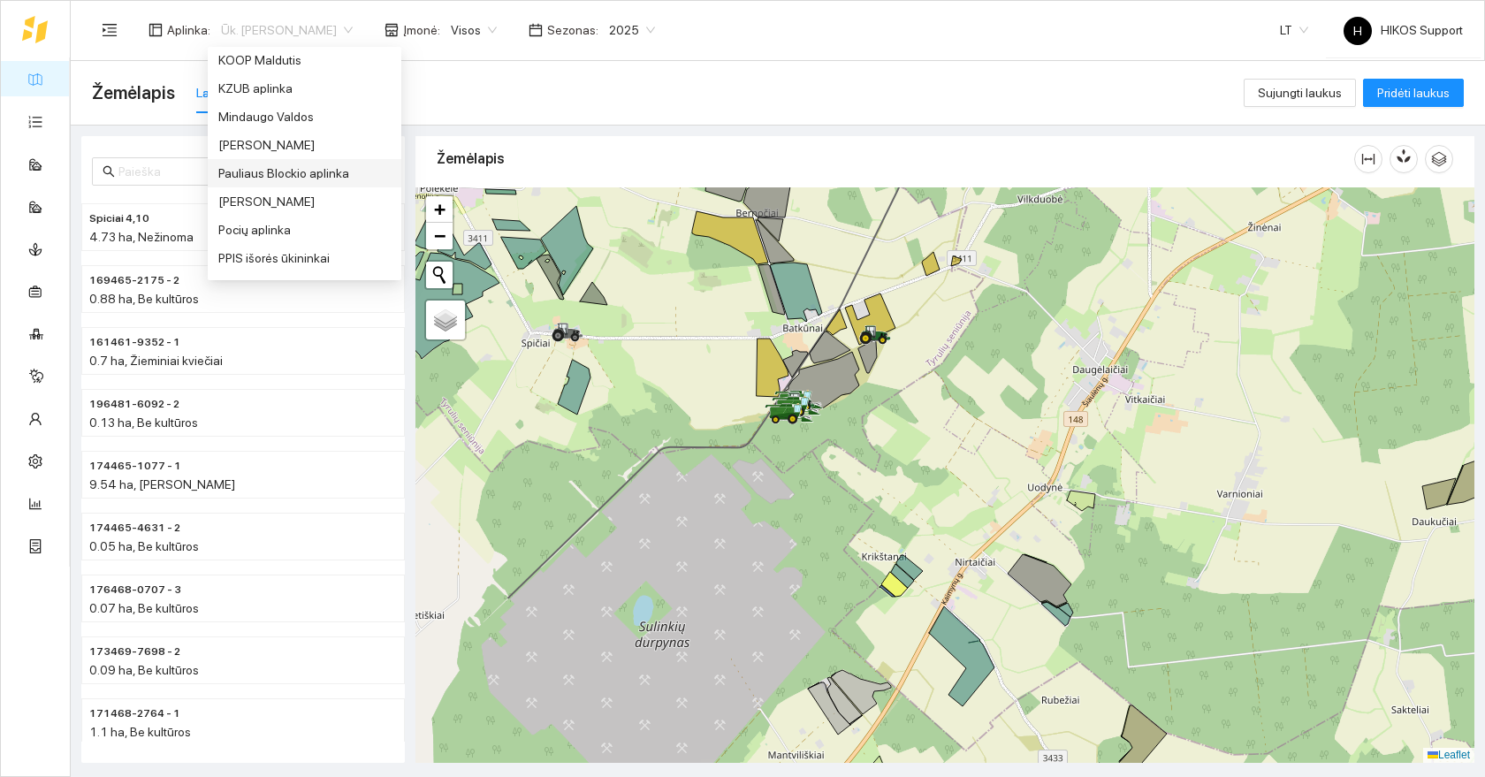
scroll to position [628, 0]
click at [239, 196] on div "[PERSON_NAME]" at bounding box center [304, 200] width 172 height 19
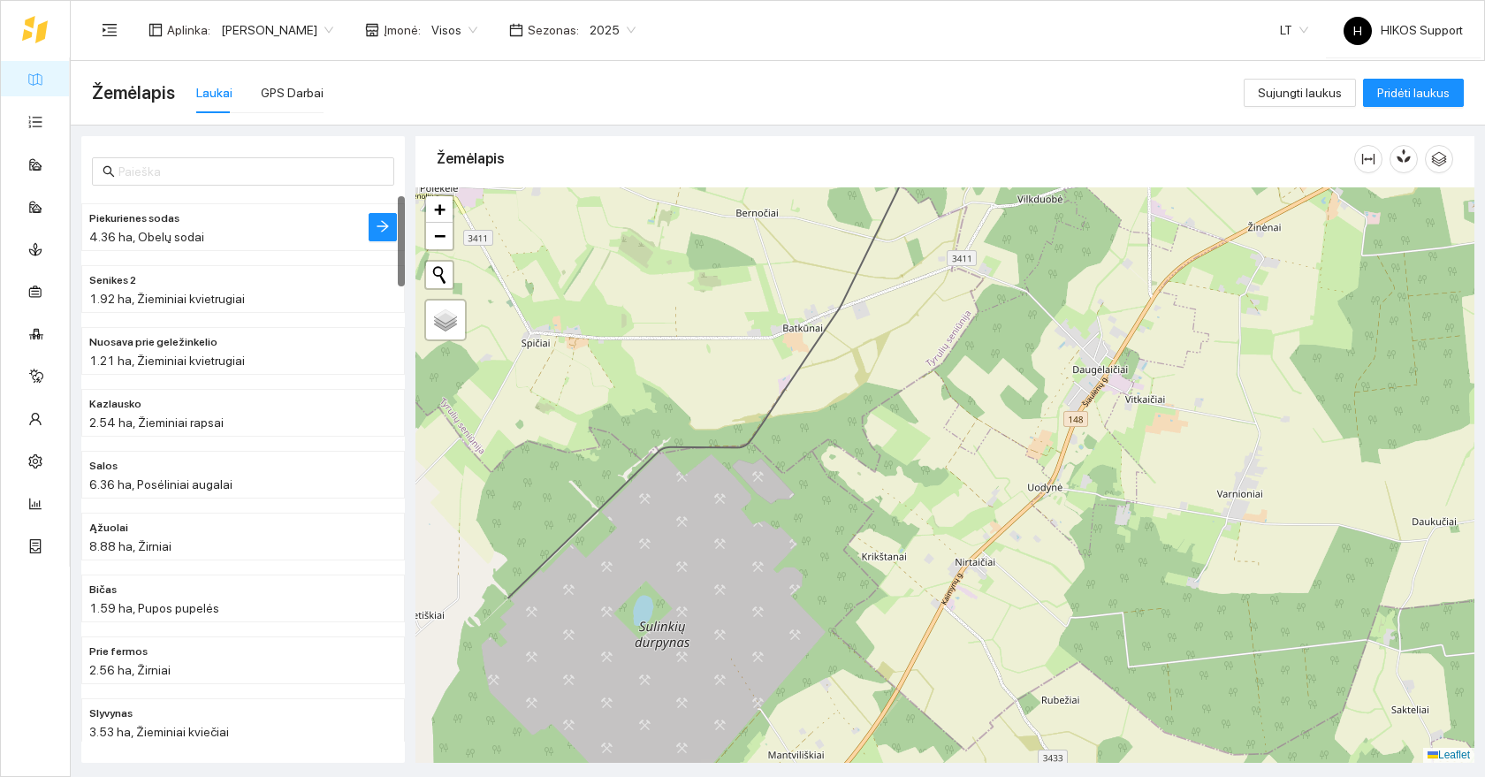
click at [252, 238] on div "4.36 ha, Obelų sodai" at bounding box center [207, 236] width 237 height 19
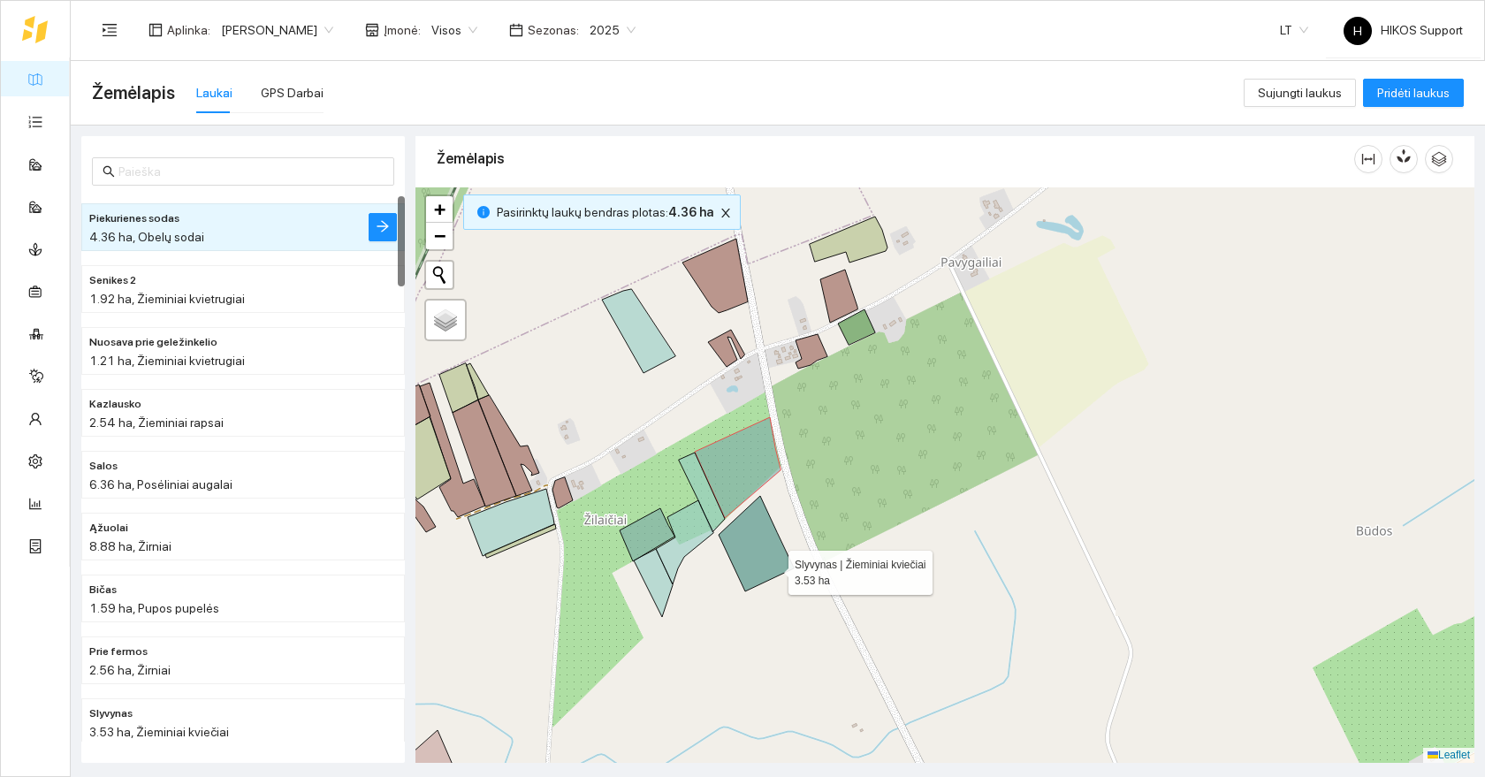
drag, startPoint x: 750, startPoint y: 594, endPoint x: 863, endPoint y: 542, distance: 124.6
click at [794, 539] on icon at bounding box center [756, 543] width 75 height 95
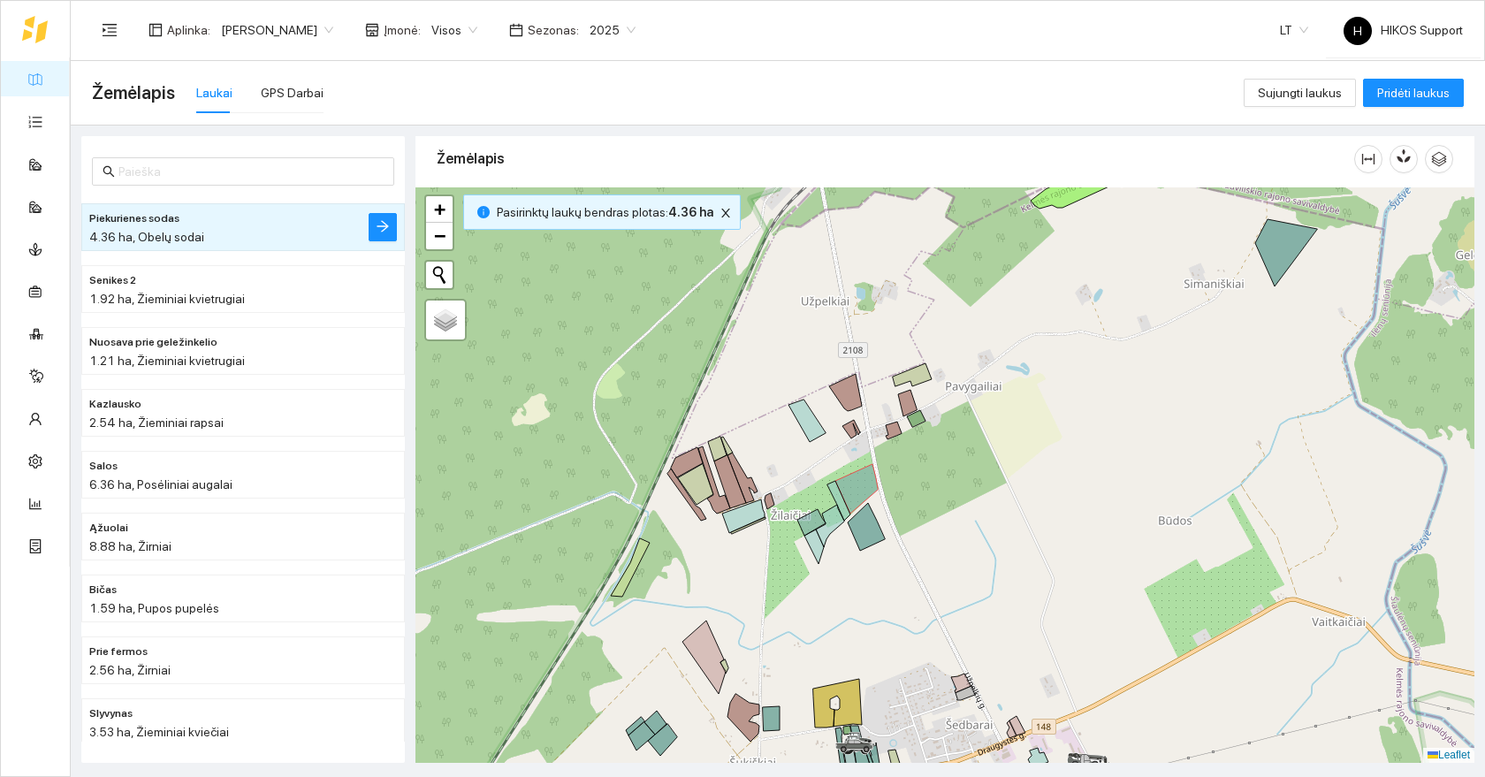
drag, startPoint x: 817, startPoint y: 621, endPoint x: 702, endPoint y: 427, distance: 225.8
click at [702, 427] on div at bounding box center [944, 474] width 1059 height 575
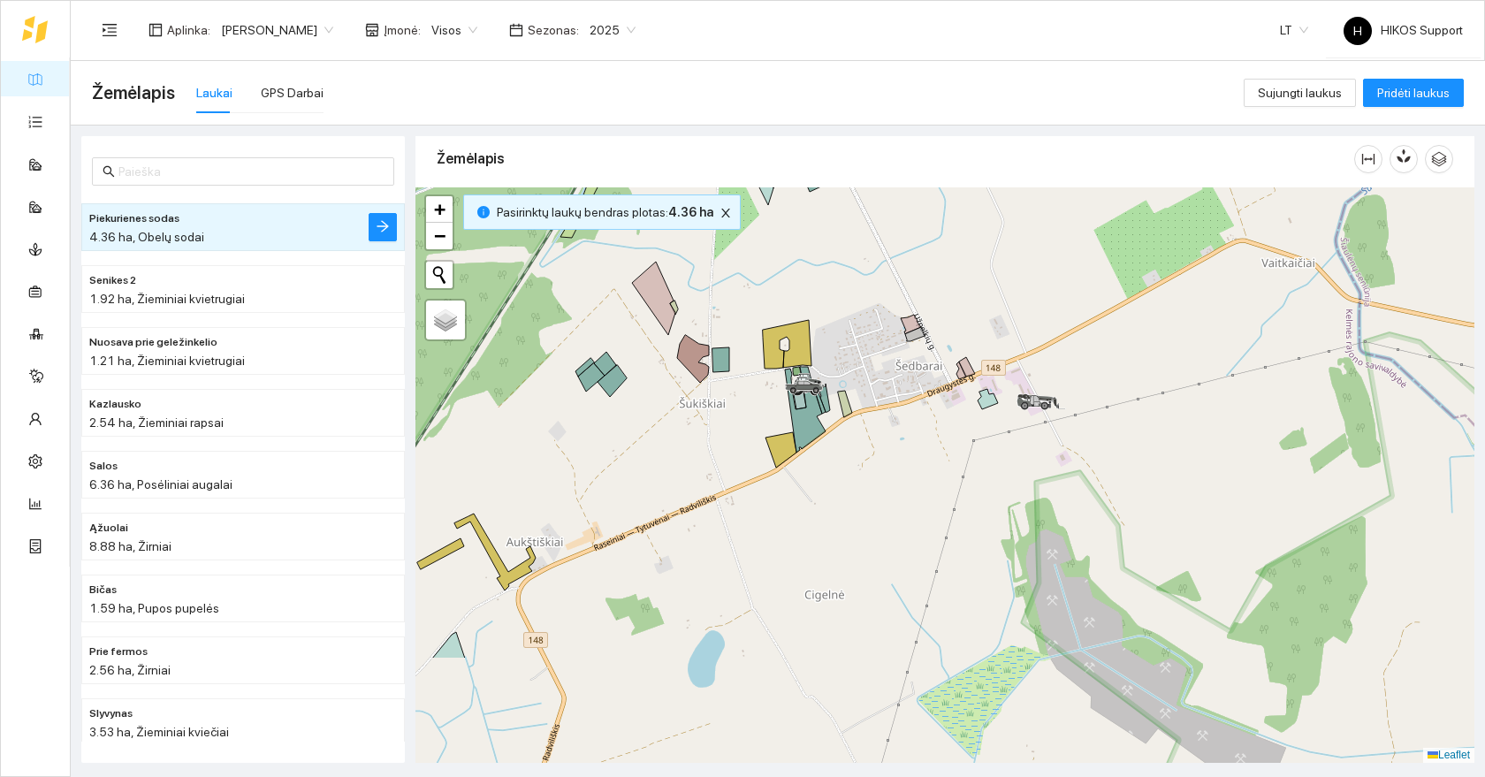
drag, startPoint x: 783, startPoint y: 577, endPoint x: 863, endPoint y: 593, distance: 81.1
click at [852, 417] on icon at bounding box center [845, 404] width 14 height 27
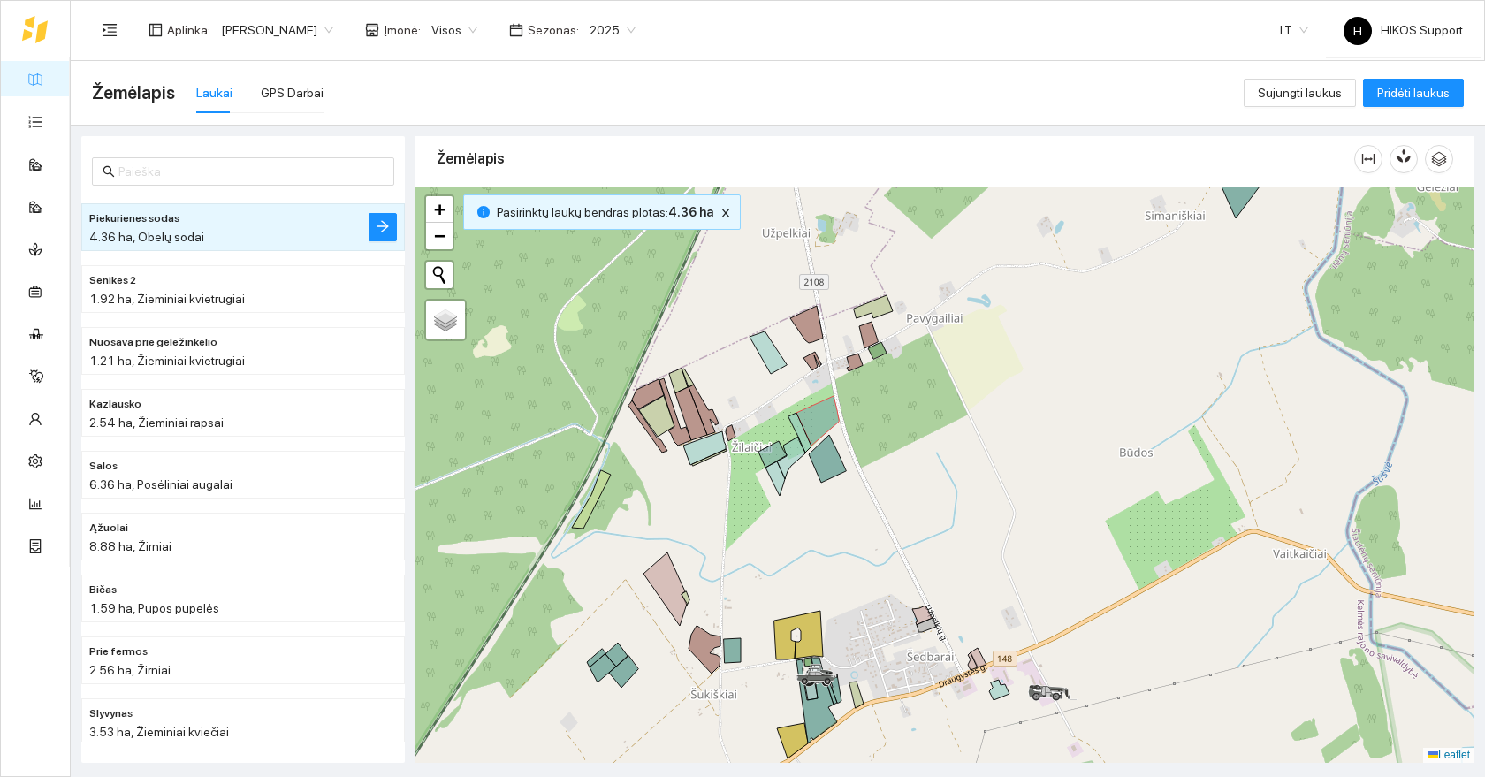
drag, startPoint x: 1109, startPoint y: 593, endPoint x: 861, endPoint y: 544, distance: 253.2
click at [869, 544] on div at bounding box center [944, 474] width 1059 height 575
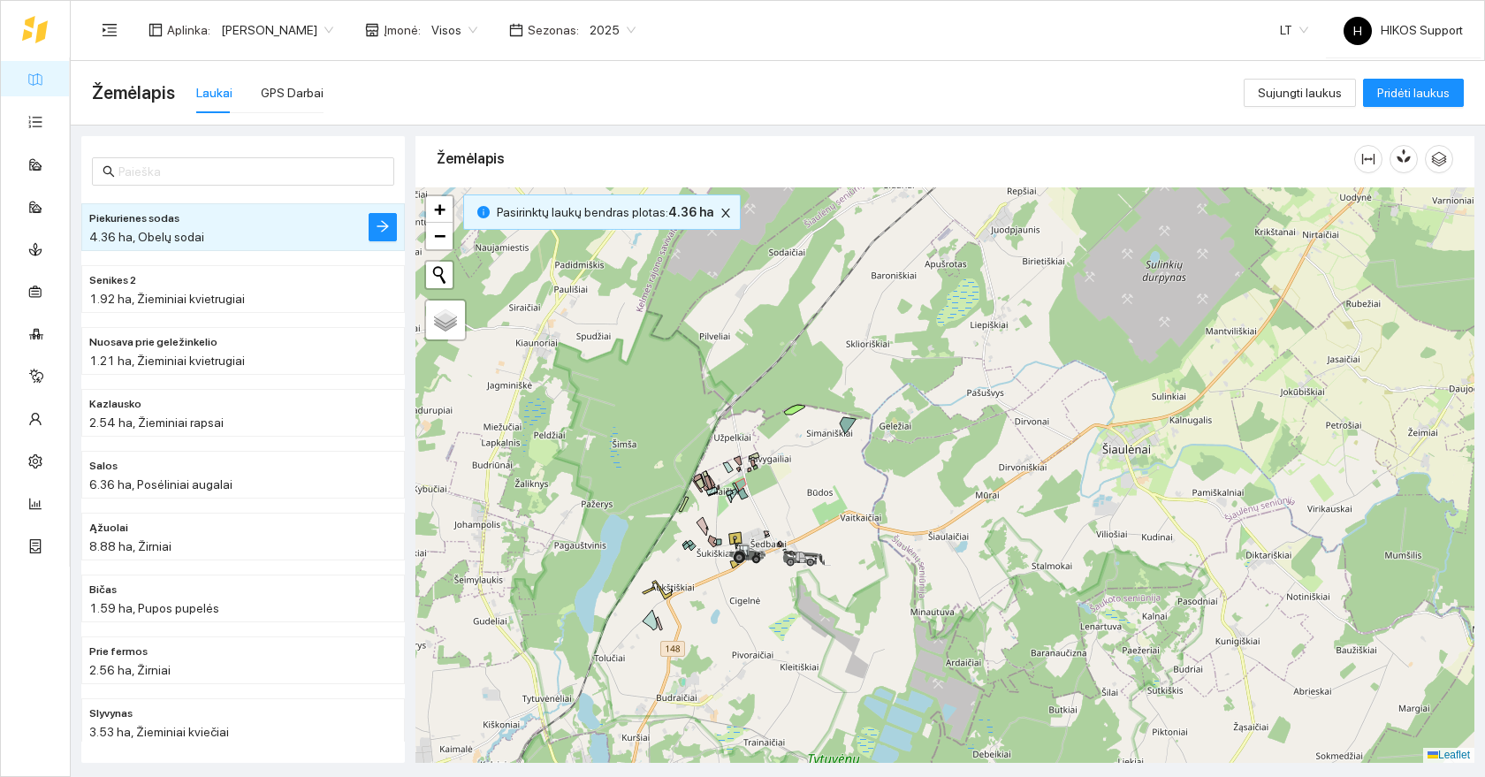
drag, startPoint x: 1121, startPoint y: 501, endPoint x: 888, endPoint y: 655, distance: 278.7
click at [898, 655] on div at bounding box center [944, 474] width 1059 height 575
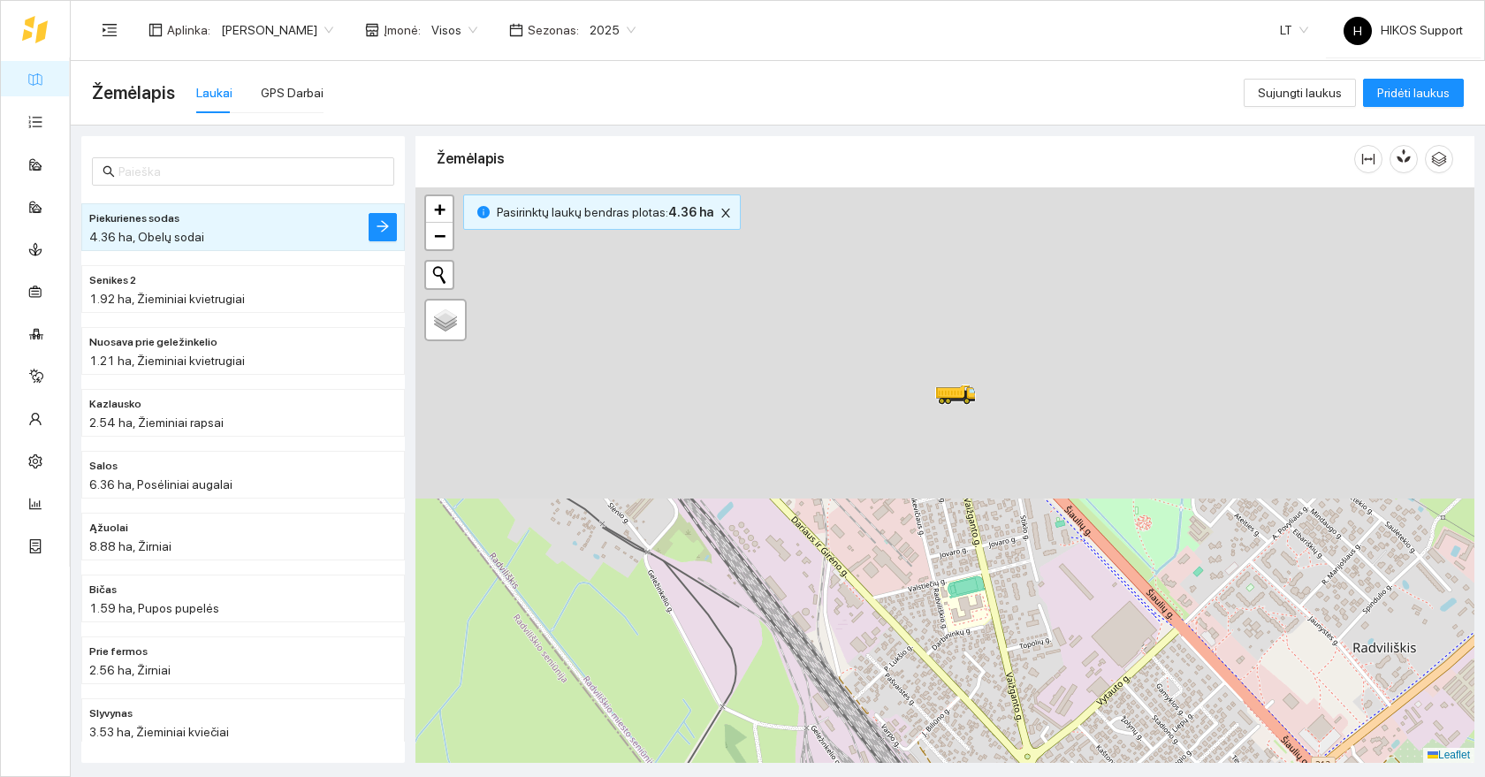
drag, startPoint x: 989, startPoint y: 483, endPoint x: 1053, endPoint y: 825, distance: 348.8
click at [1053, 776] on html "Žemėlapis Užduotys Panaudoti resursai Sandėlis Kultūros Įmonės Inventorius Mete…" at bounding box center [742, 388] width 1485 height 777
